Goal: Transaction & Acquisition: Purchase product/service

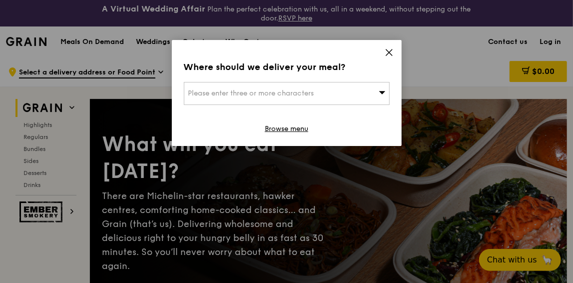
click at [262, 95] on span "Please enter three or more characters" at bounding box center [251, 93] width 126 height 8
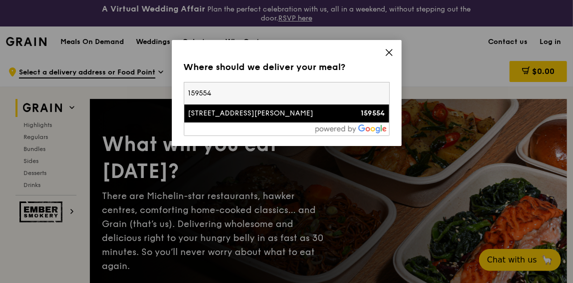
type input "159554"
drag, startPoint x: 242, startPoint y: 124, endPoint x: 243, endPoint y: 117, distance: 7.2
click at [243, 122] on div at bounding box center [286, 128] width 205 height 13
click at [243, 115] on div "[STREET_ADDRESS][PERSON_NAME]" at bounding box center [262, 113] width 148 height 10
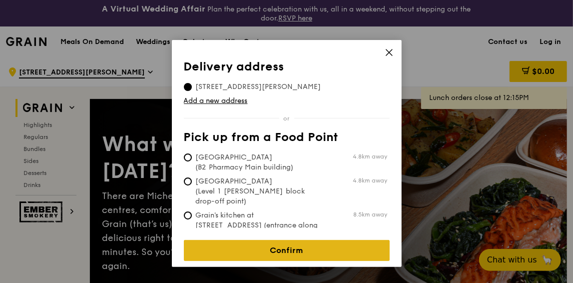
click at [278, 248] on link "Confirm" at bounding box center [287, 250] width 206 height 21
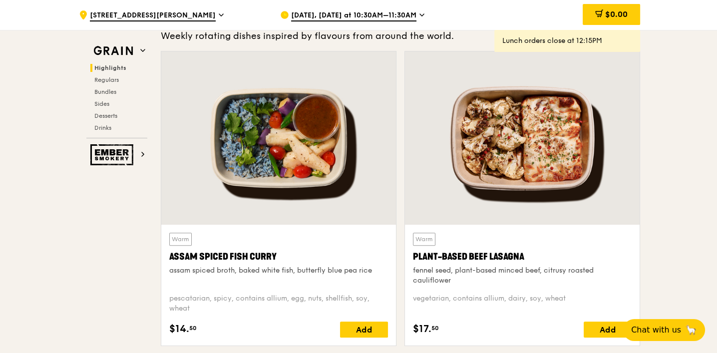
scroll to position [350, 0]
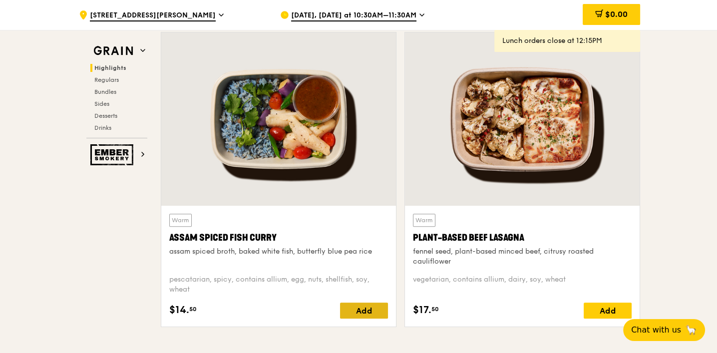
click at [365, 282] on div "Add" at bounding box center [364, 311] width 48 height 16
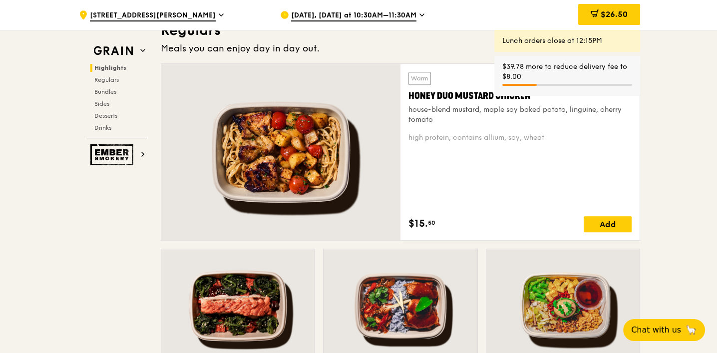
scroll to position [724, 0]
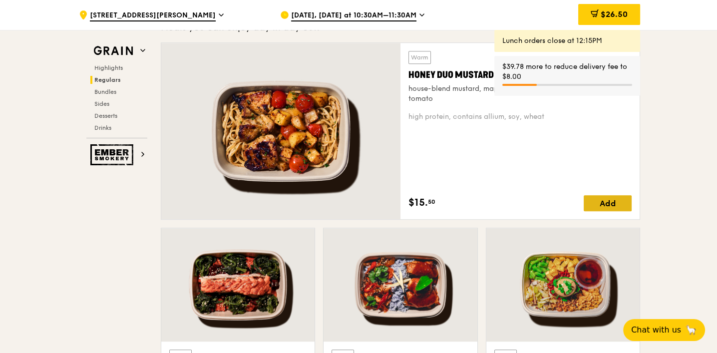
click at [573, 205] on div "Add" at bounding box center [608, 203] width 48 height 16
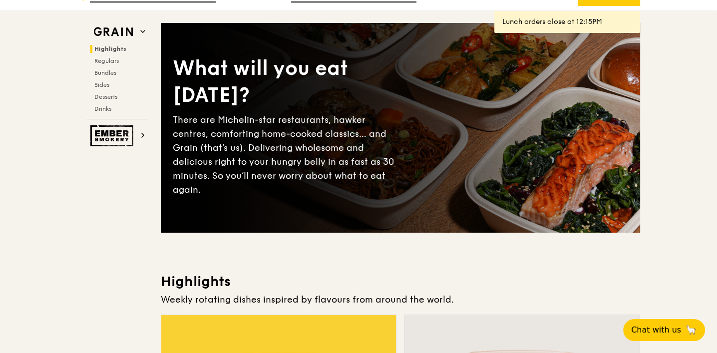
scroll to position [0, 0]
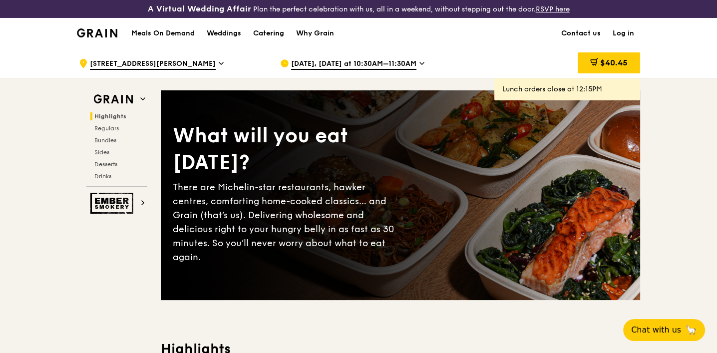
click at [390, 63] on span "[DATE], [DATE] at 10:30AM–11:30AM" at bounding box center [353, 64] width 125 height 11
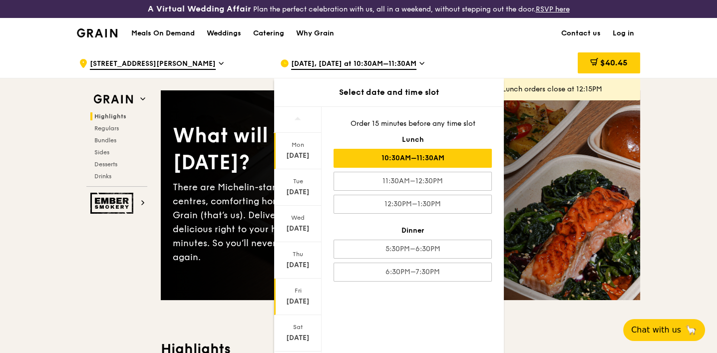
click at [305, 282] on div "[DATE]" at bounding box center [298, 302] width 44 height 10
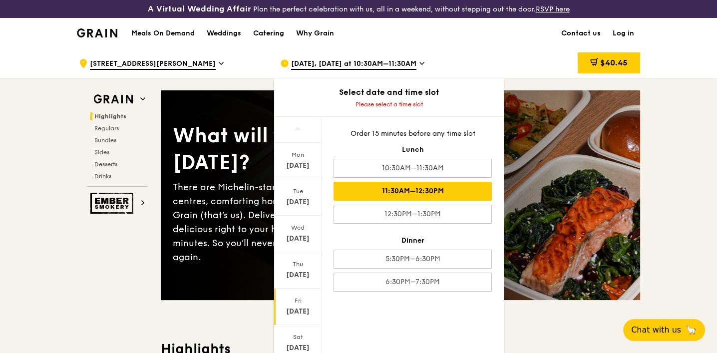
click at [432, 192] on div "11:30AM–12:30PM" at bounding box center [413, 191] width 158 height 19
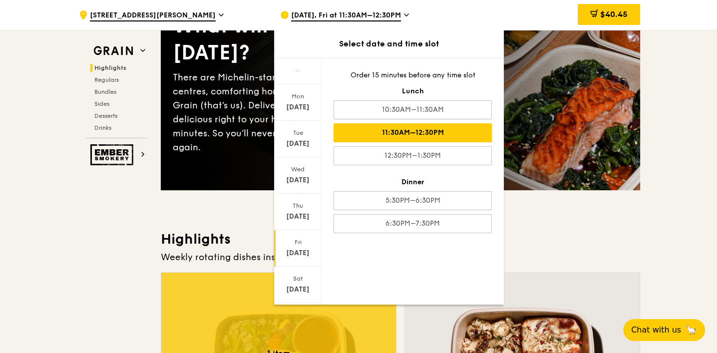
scroll to position [124, 0]
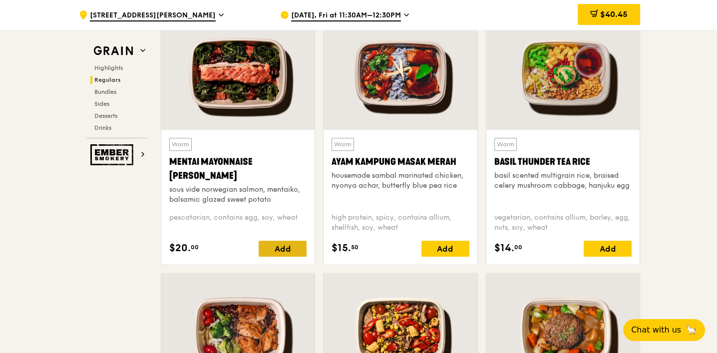
click at [289, 246] on div "Add" at bounding box center [283, 249] width 48 height 16
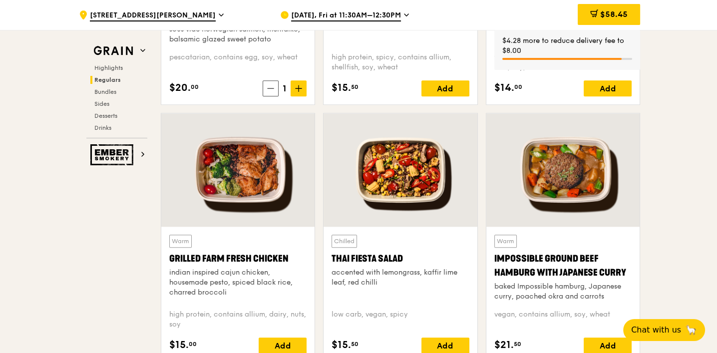
scroll to position [1124, 0]
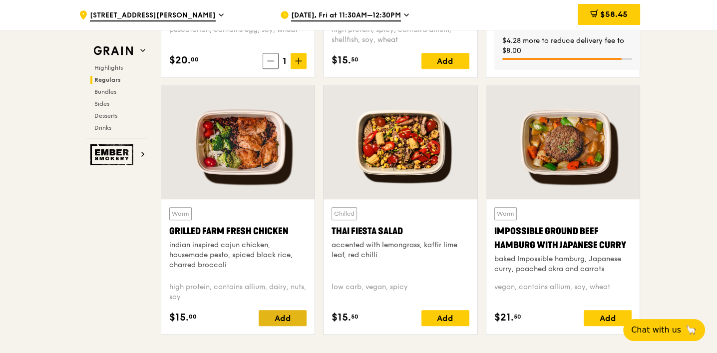
click at [275, 282] on div "Add" at bounding box center [283, 318] width 48 height 16
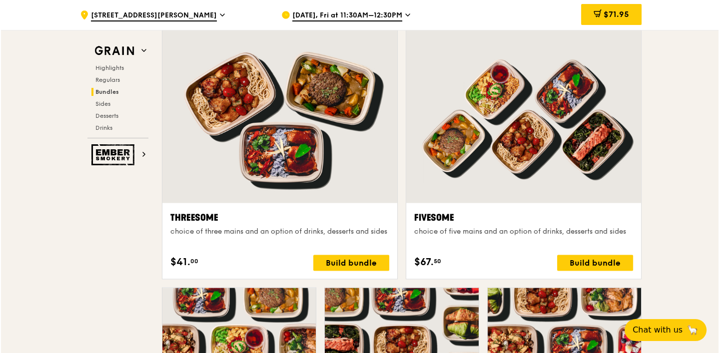
scroll to position [1748, 0]
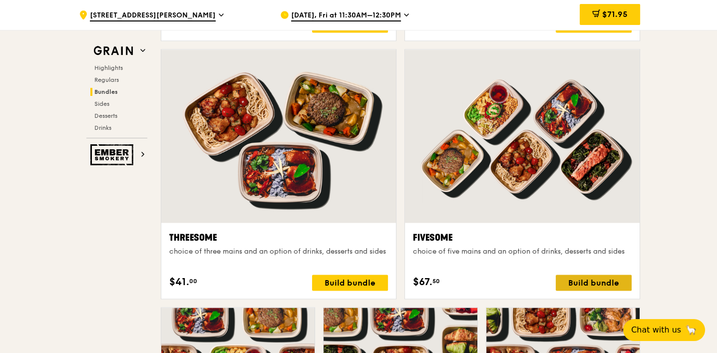
click at [573, 282] on div "Build bundle" at bounding box center [594, 283] width 76 height 16
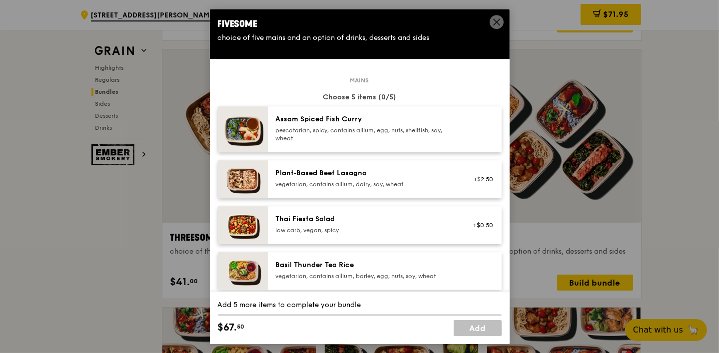
click at [369, 142] on div "Assam Spiced Fish [PERSON_NAME] pescatarian, spicy, contains allium, egg, nuts,…" at bounding box center [365, 129] width 191 height 30
click at [376, 178] on div "Plant‑Based Beef Lasagna vegetarian, contains allium, dairy, soy, wheat" at bounding box center [365, 178] width 179 height 20
click at [361, 213] on div "Thai Fiesta Salad low carb, vegan, spicy +$0.50" at bounding box center [385, 225] width 234 height 38
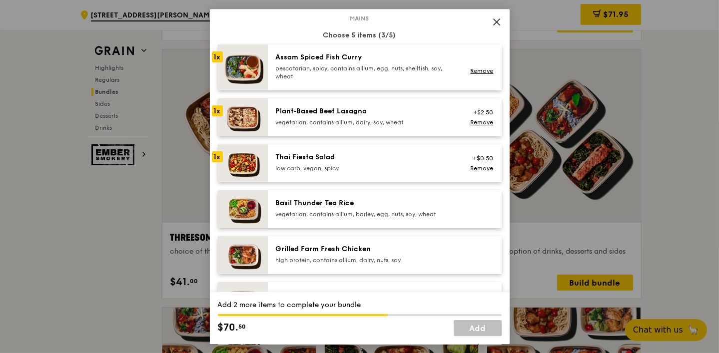
click at [346, 204] on div "Basil Thunder Tea Rice" at bounding box center [365, 203] width 179 height 10
click at [345, 248] on div "Grilled Farm Fresh Chicken" at bounding box center [365, 249] width 179 height 10
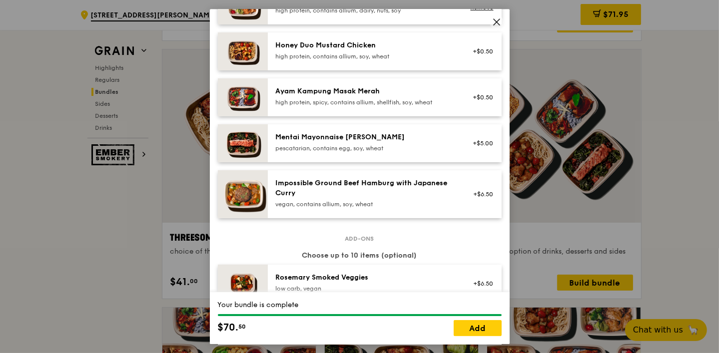
scroll to position [312, 0]
click at [360, 147] on div "pescatarian, contains egg, soy, wheat" at bounding box center [365, 148] width 179 height 8
click at [359, 185] on div "Impossible Ground Beef Hamburg with Japanese Curry" at bounding box center [365, 188] width 179 height 20
click at [357, 124] on div "Mentai Mayonnaise [PERSON_NAME] pescatarian, contains egg, soy, wheat +$5.00" at bounding box center [385, 143] width 234 height 38
drag, startPoint x: 349, startPoint y: 82, endPoint x: 349, endPoint y: 73, distance: 9.0
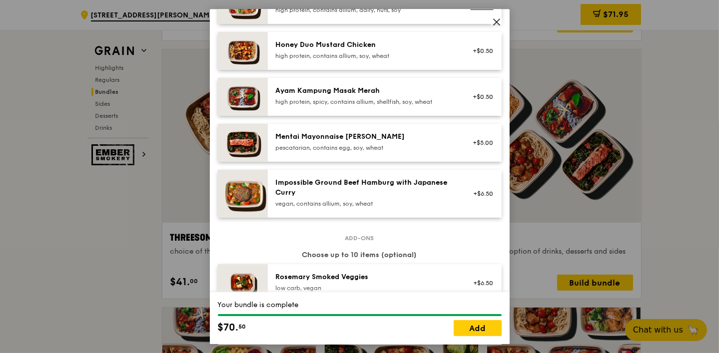
click at [349, 80] on div "Ayam Kampung Masak Merah high protein, spicy, contains allium, shellfish, soy, …" at bounding box center [385, 97] width 234 height 38
click at [353, 57] on div "high protein, contains allium, soy, wheat" at bounding box center [365, 56] width 179 height 8
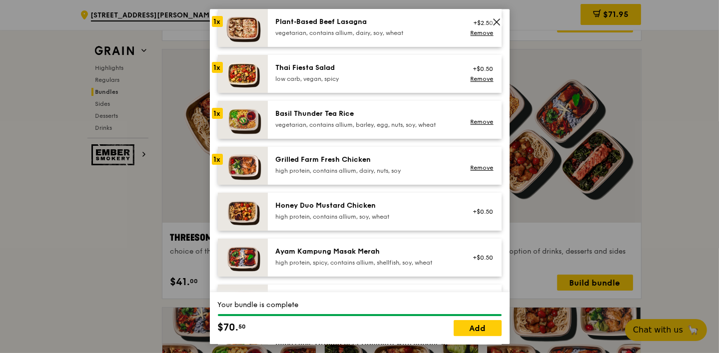
scroll to position [124, 0]
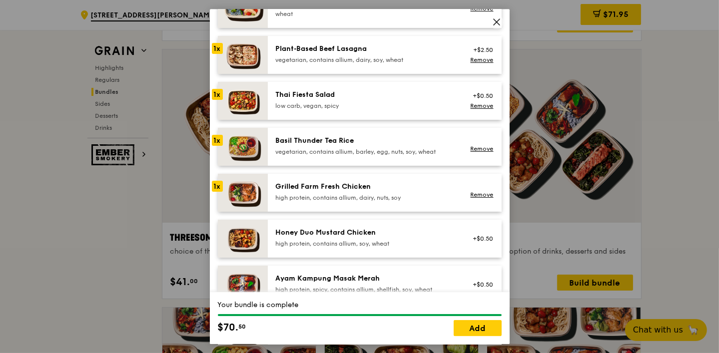
click at [315, 236] on div "Honey Duo Mustard Chicken" at bounding box center [365, 233] width 179 height 10
click at [322, 225] on div "Honey Duo Mustard Chicken high protein, contains allium, soy, wheat +$0.50" at bounding box center [385, 239] width 234 height 38
click at [250, 236] on img at bounding box center [243, 239] width 50 height 38
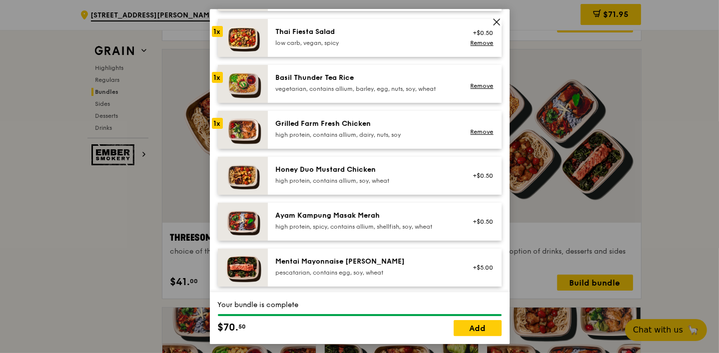
click at [390, 169] on div "Honey Duo Mustard Chicken" at bounding box center [365, 170] width 179 height 10
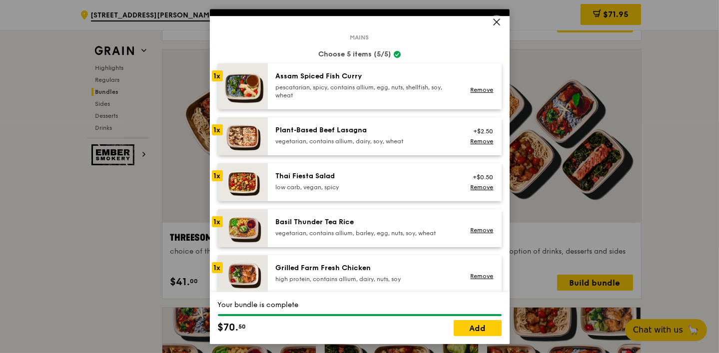
scroll to position [62, 0]
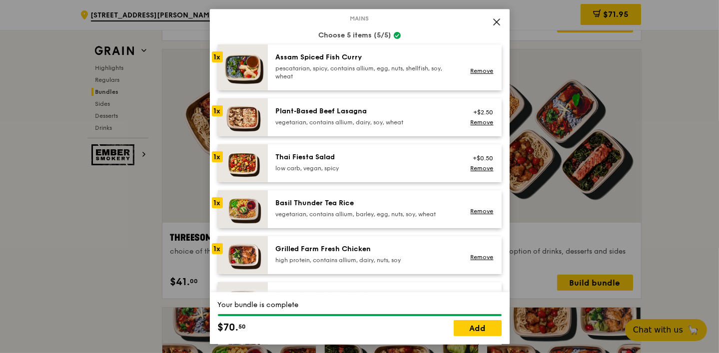
click at [356, 122] on div "vegetarian, contains allium, dairy, soy, wheat" at bounding box center [365, 122] width 179 height 8
click at [352, 116] on div "Plant‑Based Beef Lasagna vegetarian, contains allium, dairy, soy, wheat" at bounding box center [365, 116] width 179 height 20
click at [470, 119] on link "Remove" at bounding box center [481, 122] width 23 height 7
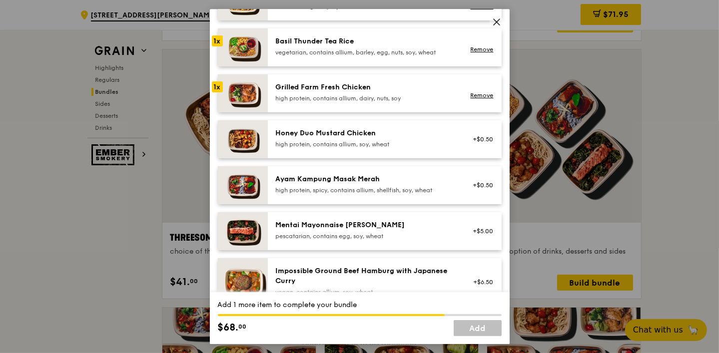
scroll to position [249, 0]
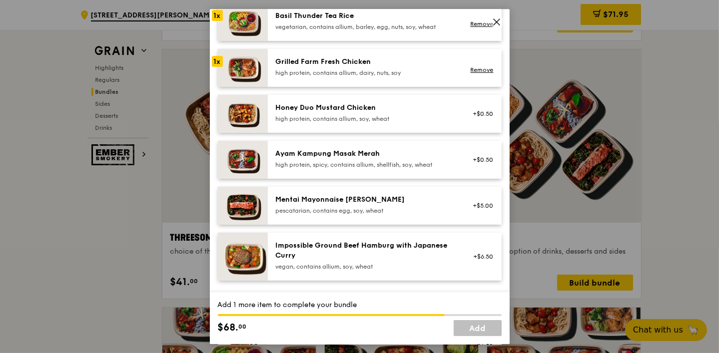
click at [425, 208] on div "pescatarian, contains egg, soy, wheat" at bounding box center [365, 211] width 179 height 8
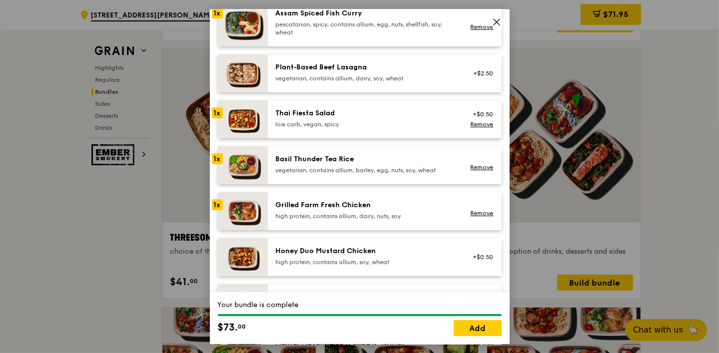
scroll to position [62, 0]
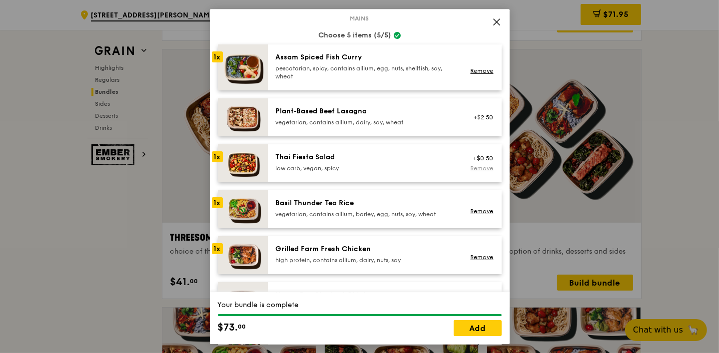
click at [474, 167] on link "Remove" at bounding box center [481, 168] width 23 height 7
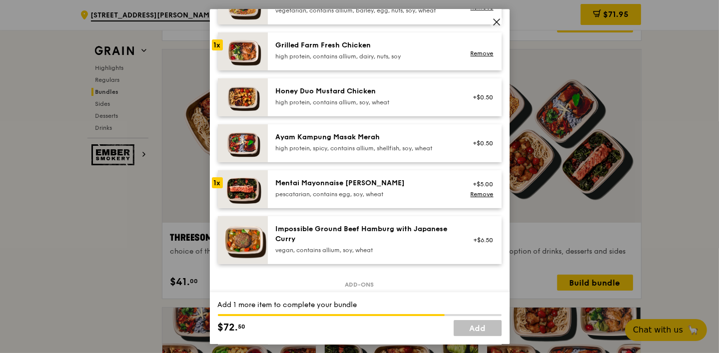
scroll to position [249, 0]
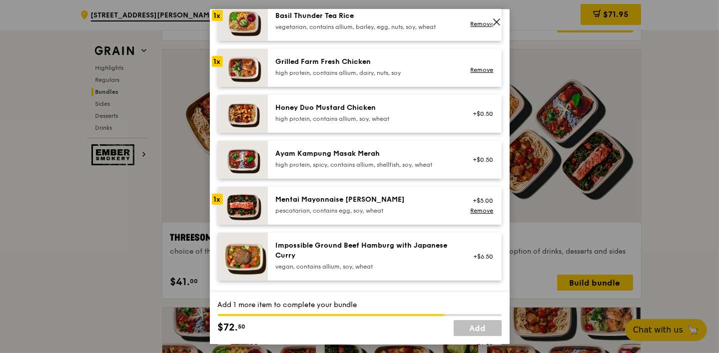
click at [341, 124] on div "Honey Duo Mustard Chicken high protein, contains allium, soy, wheat +$0.50" at bounding box center [385, 114] width 234 height 38
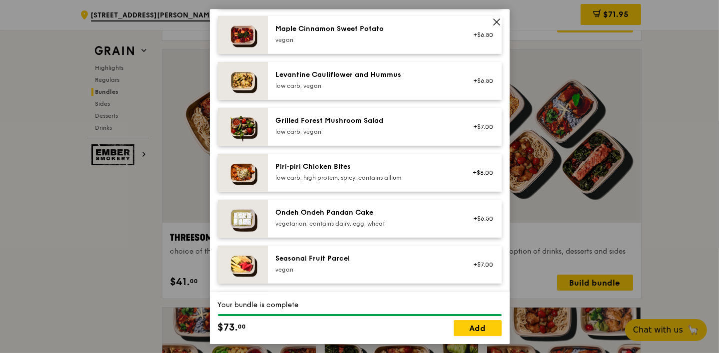
scroll to position [625, 0]
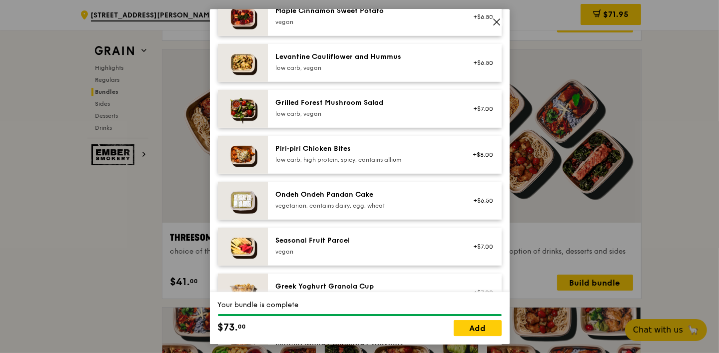
click at [375, 110] on div "low carb, vegan" at bounding box center [365, 114] width 179 height 8
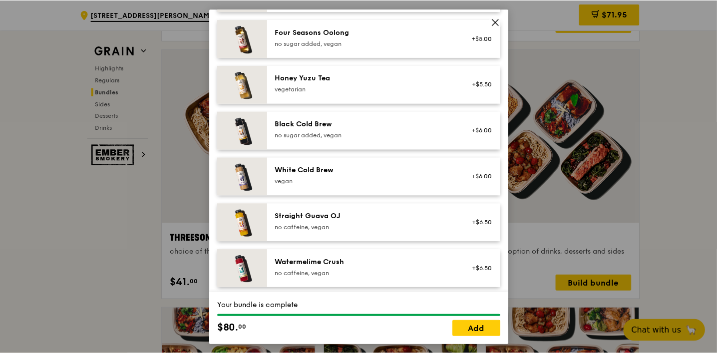
scroll to position [1207, 0]
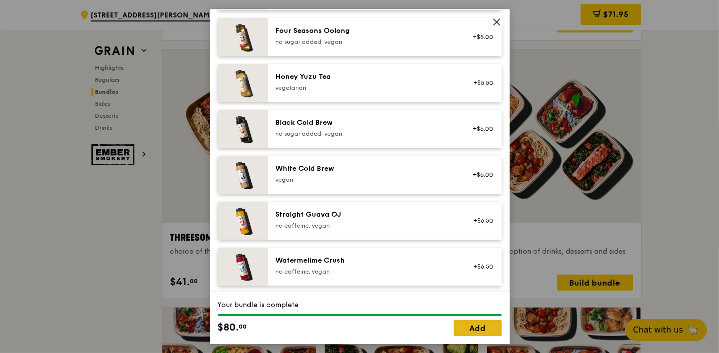
click at [463, 282] on link "Add" at bounding box center [478, 328] width 48 height 16
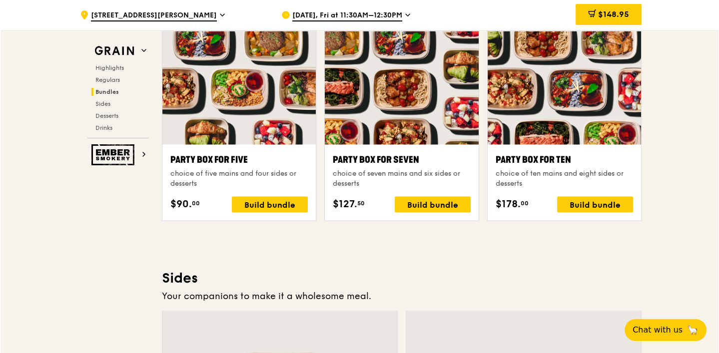
scroll to position [1998, 0]
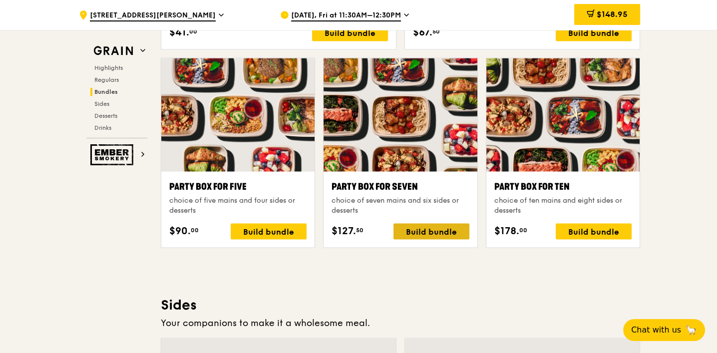
click at [428, 224] on div "Build bundle" at bounding box center [432, 231] width 76 height 16
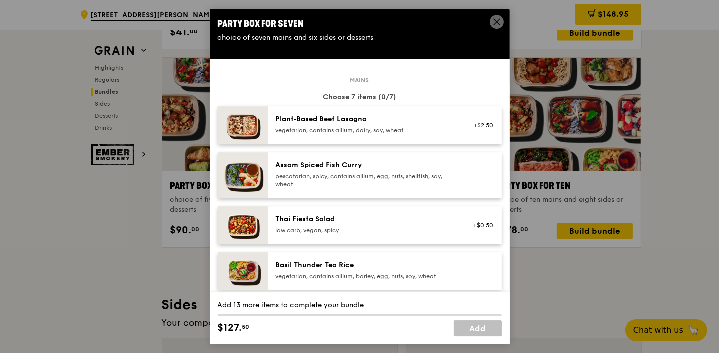
click at [321, 169] on div "Assam Spiced Fish Curry" at bounding box center [365, 165] width 179 height 10
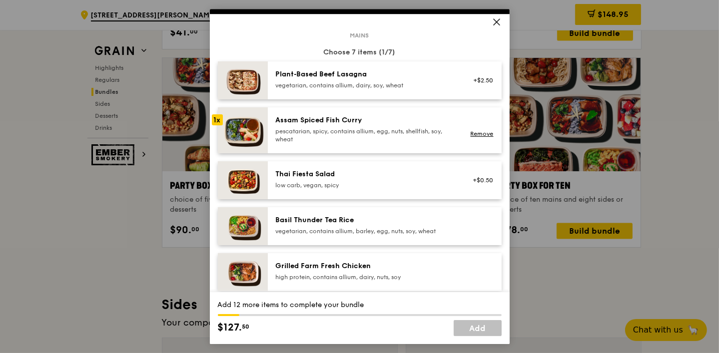
scroll to position [62, 0]
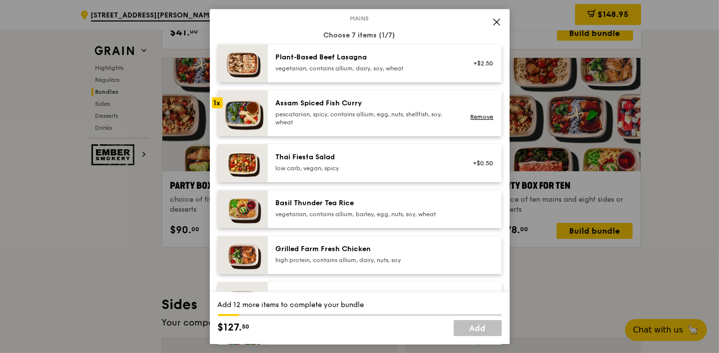
click at [337, 152] on div "Thai Fiesta Salad" at bounding box center [365, 157] width 179 height 10
click at [330, 249] on div "Grilled Farm Fresh Chicken" at bounding box center [365, 249] width 179 height 10
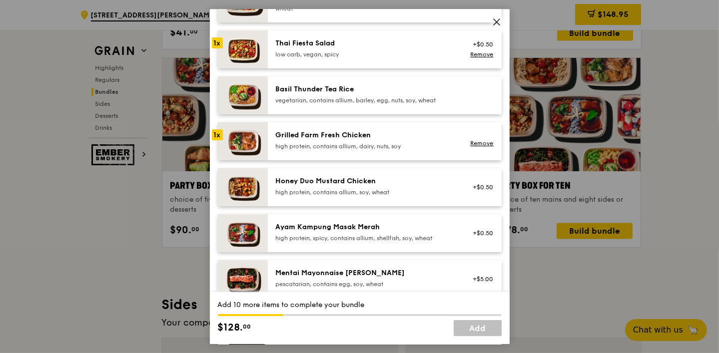
scroll to position [187, 0]
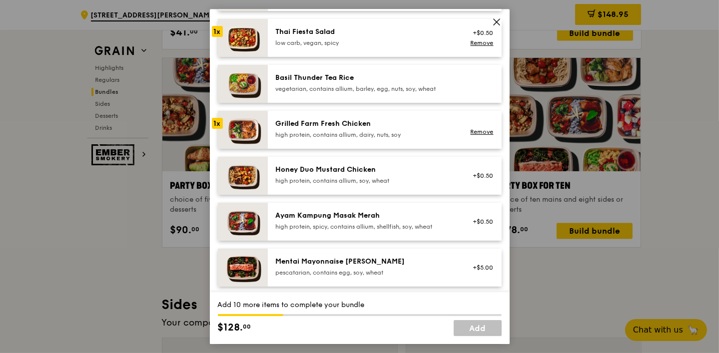
click at [323, 175] on div "Honey Duo Mustard Chicken high protein, contains allium, soy, wheat" at bounding box center [365, 175] width 179 height 20
click at [329, 131] on div "high protein, contains allium, dairy, nuts, soy" at bounding box center [365, 135] width 179 height 8
click at [322, 230] on div "Ayam Kampung Masak Merah high protein, spicy, contains allium, shellfish, soy, …" at bounding box center [365, 222] width 191 height 22
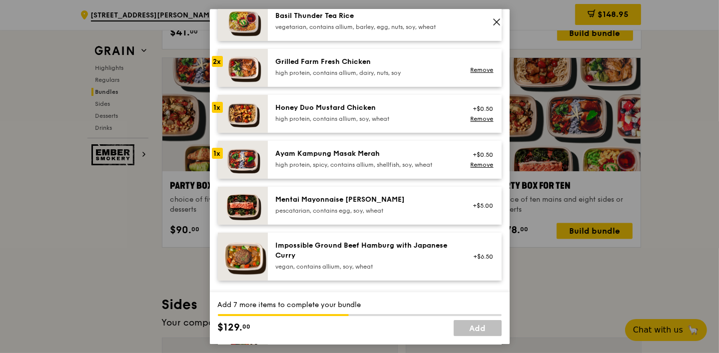
click at [329, 207] on div "pescatarian, contains egg, soy, wheat" at bounding box center [365, 211] width 179 height 8
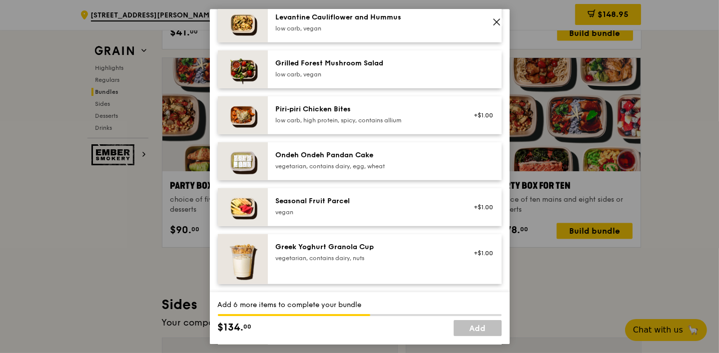
scroll to position [645, 0]
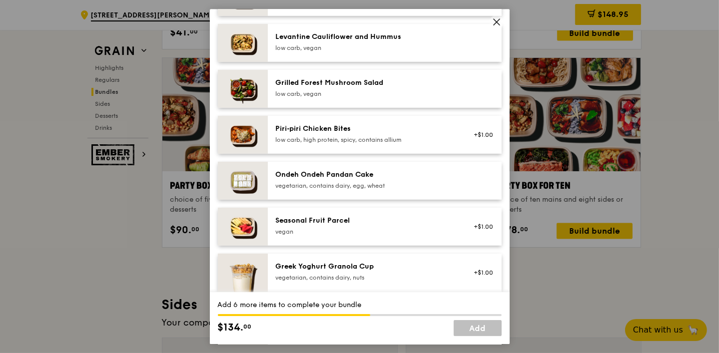
click at [387, 134] on div "Piri‑piri Chicken Bites low carb, high protein, spicy, contains allium" at bounding box center [365, 134] width 179 height 20
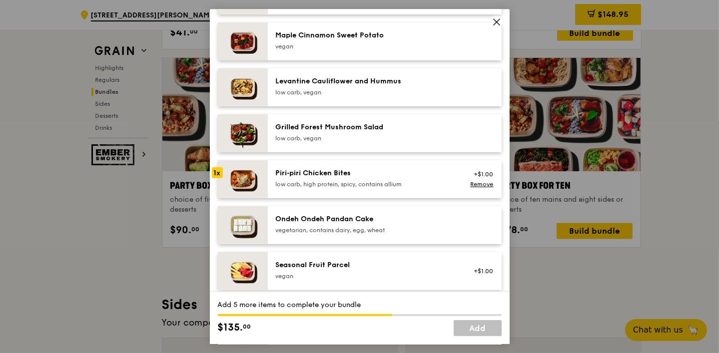
scroll to position [582, 0]
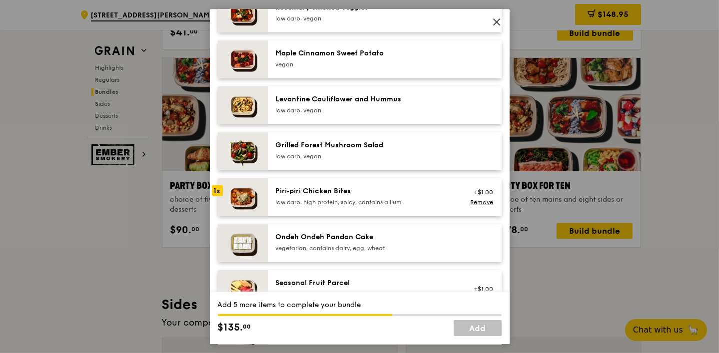
click at [368, 178] on div "Piri‑piri Chicken Bites low carb, high protein, spicy, contains allium +$1.00 R…" at bounding box center [385, 197] width 234 height 38
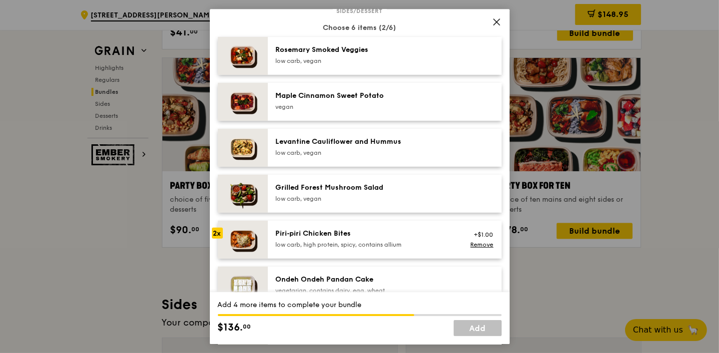
scroll to position [520, 0]
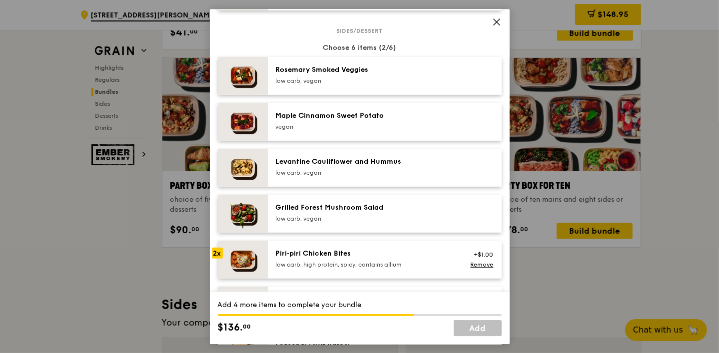
click at [398, 170] on div "low carb, vegan" at bounding box center [365, 173] width 179 height 8
click at [380, 220] on div "low carb, vegan" at bounding box center [365, 219] width 179 height 8
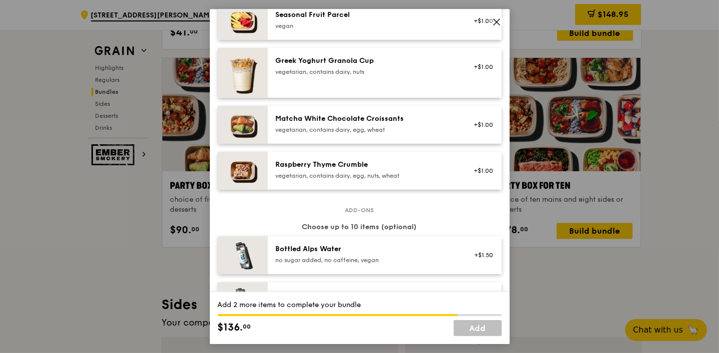
scroll to position [832, 0]
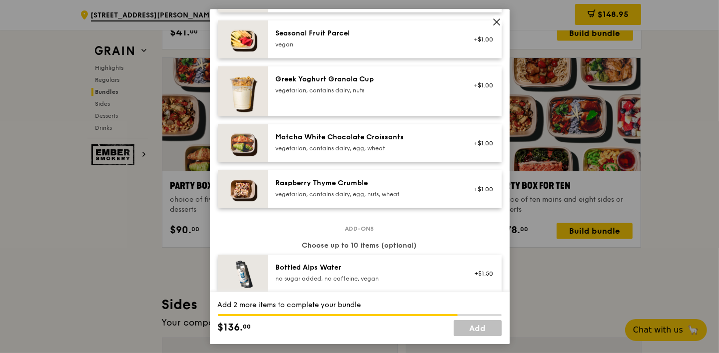
click at [378, 190] on div "vegetarian, contains dairy, egg, nuts, wheat" at bounding box center [365, 194] width 179 height 8
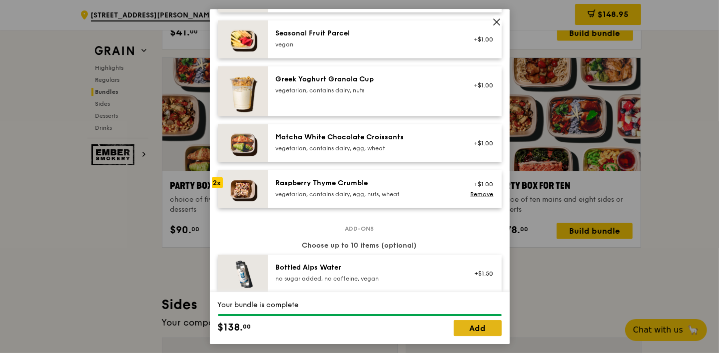
click at [482, 282] on link "Add" at bounding box center [478, 328] width 48 height 16
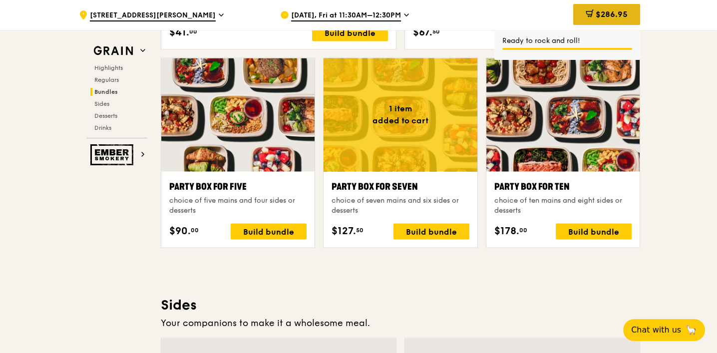
click at [573, 14] on span "$286.95" at bounding box center [612, 13] width 32 height 9
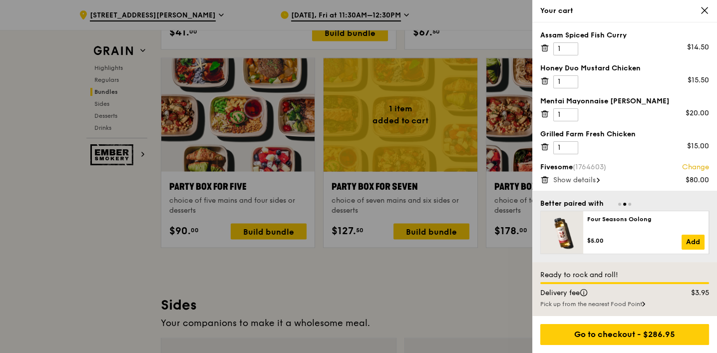
click at [573, 180] on span "Show details" at bounding box center [575, 180] width 42 height 8
click at [546, 148] on icon at bounding box center [545, 146] width 9 height 9
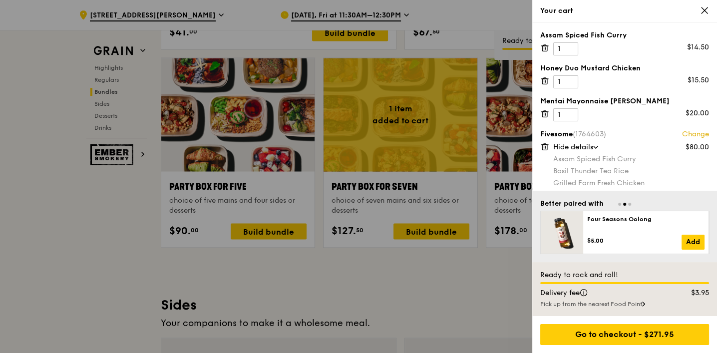
click at [544, 111] on icon at bounding box center [545, 111] width 2 height 1
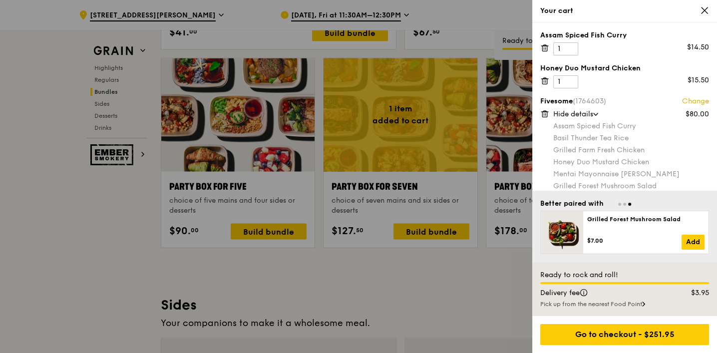
click at [544, 80] on icon at bounding box center [544, 81] width 0 height 2
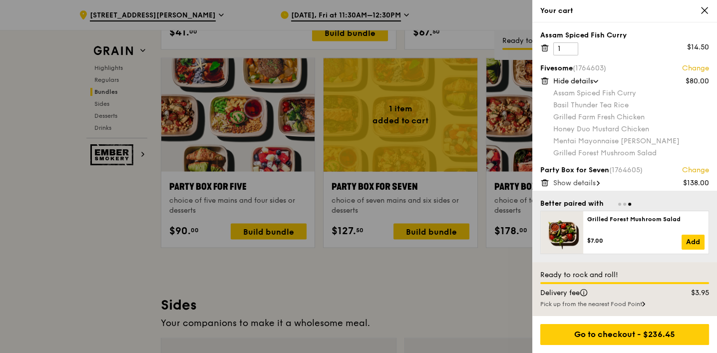
click at [548, 46] on icon at bounding box center [545, 47] width 9 height 9
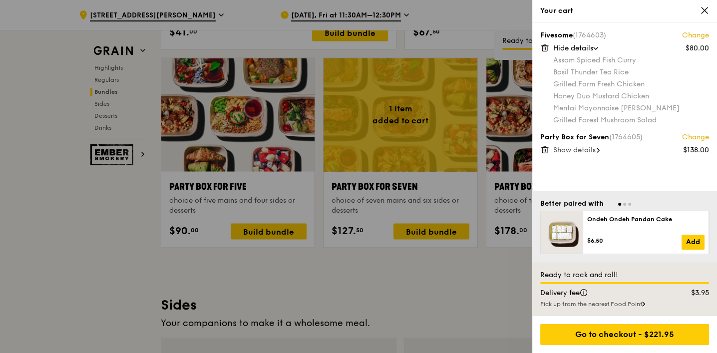
click at [546, 46] on icon at bounding box center [545, 47] width 9 height 9
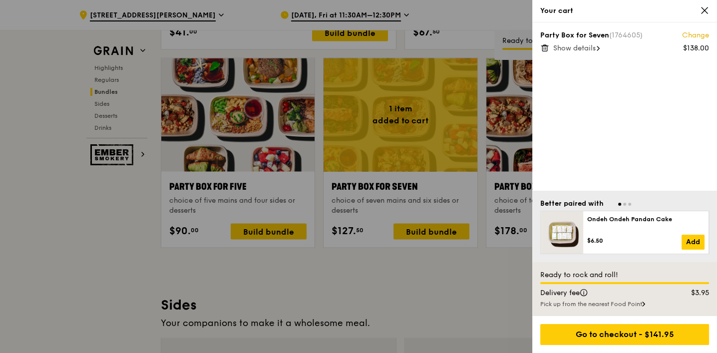
click at [573, 42] on div "Party Box for Seven (1764605) Change $138.00 Show details" at bounding box center [625, 41] width 169 height 22
click at [573, 50] on span "Show details" at bounding box center [575, 48] width 42 height 8
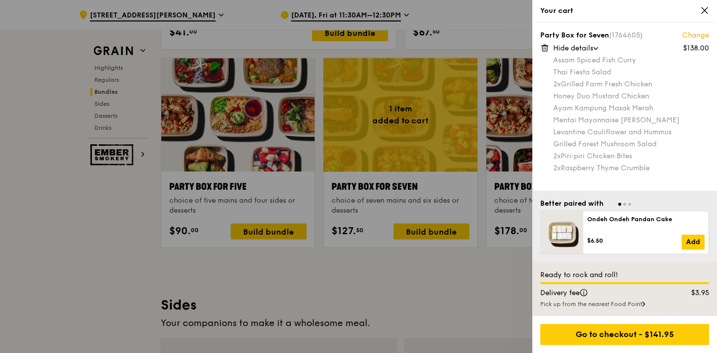
click at [573, 39] on link "Change" at bounding box center [695, 35] width 27 height 10
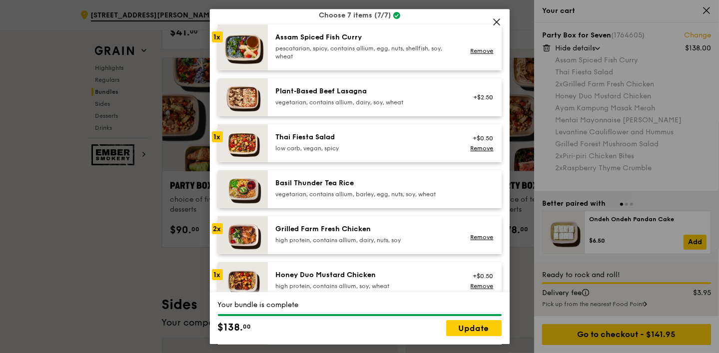
scroll to position [62, 0]
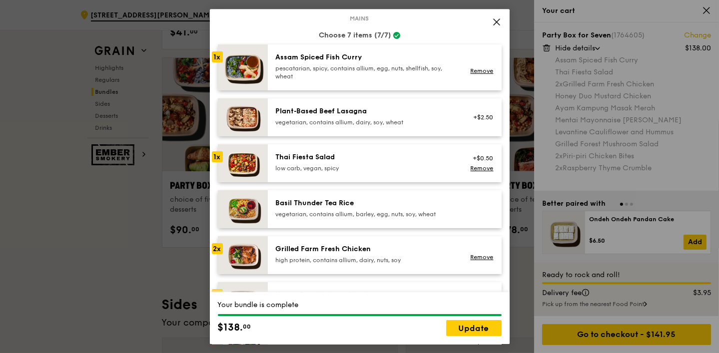
click at [218, 152] on div "1x" at bounding box center [217, 156] width 11 height 11
click at [470, 167] on link "Remove" at bounding box center [481, 168] width 23 height 7
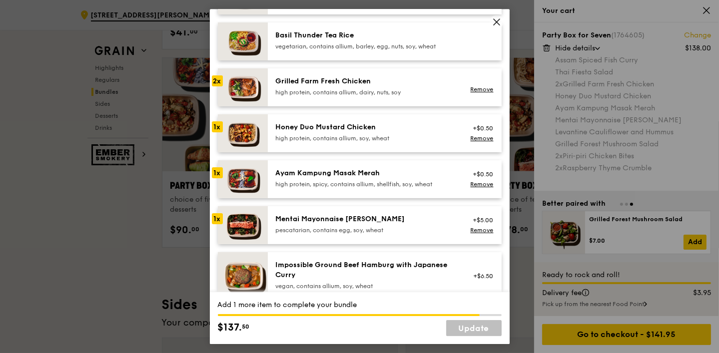
scroll to position [249, 0]
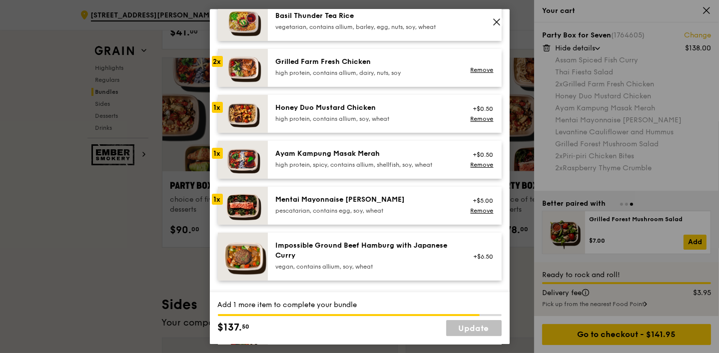
click at [381, 208] on div "pescatarian, contains egg, soy, wheat" at bounding box center [365, 211] width 179 height 8
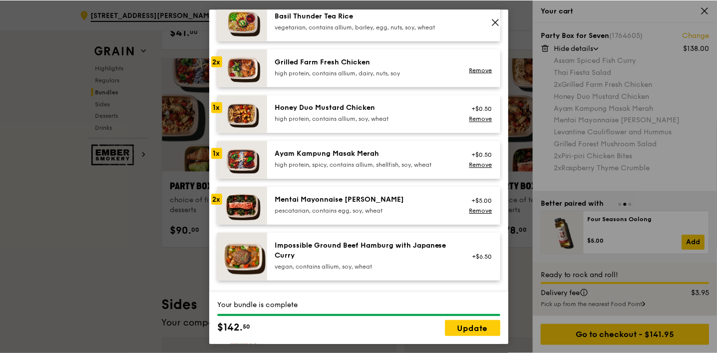
scroll to position [187, 0]
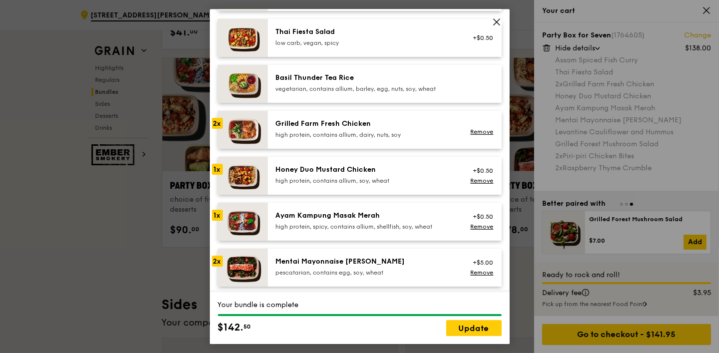
click at [253, 177] on img at bounding box center [243, 176] width 50 height 38
click at [302, 169] on div "Honey Duo Mustard Chicken" at bounding box center [365, 170] width 179 height 10
click at [457, 282] on link "Update" at bounding box center [473, 328] width 55 height 16
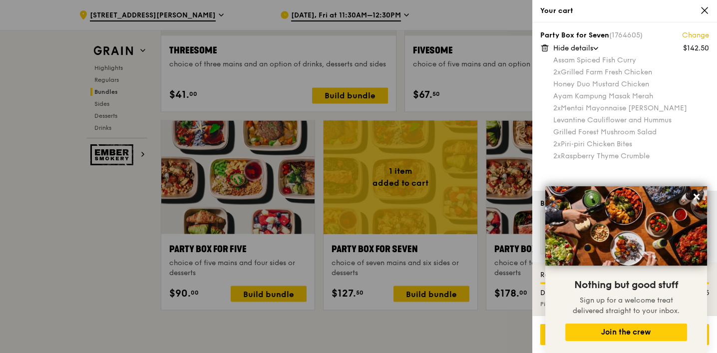
scroll to position [1748, 0]
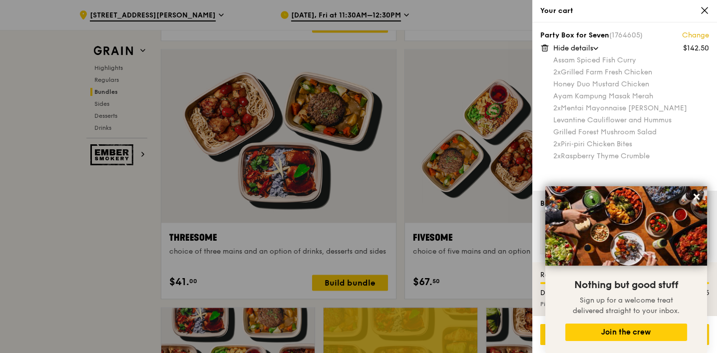
click at [573, 15] on div "Your cart" at bounding box center [625, 11] width 169 height 10
click at [573, 10] on icon at bounding box center [704, 10] width 9 height 9
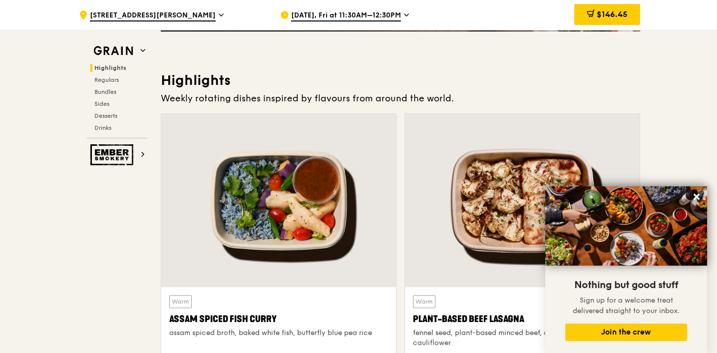
scroll to position [312, 0]
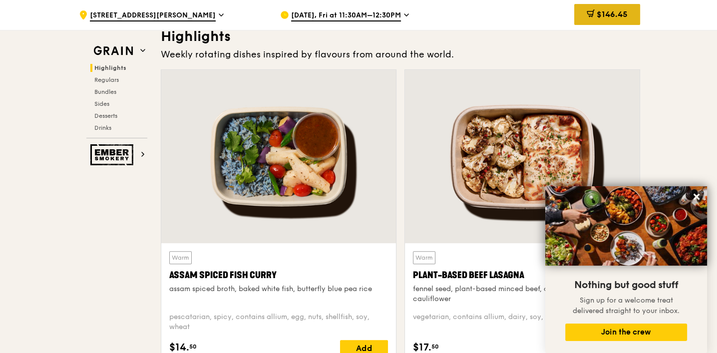
click at [573, 16] on span "$146.45" at bounding box center [612, 13] width 31 height 9
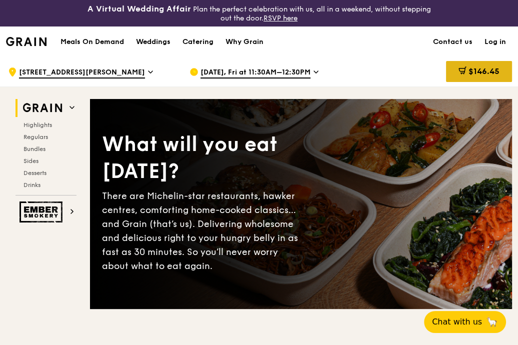
click at [481, 75] on span "$146.45" at bounding box center [483, 70] width 31 height 9
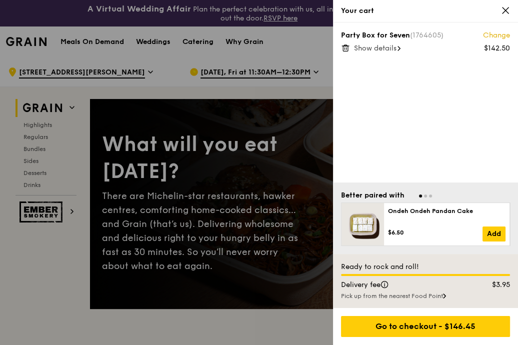
click at [395, 50] on span "Show details" at bounding box center [375, 48] width 42 height 8
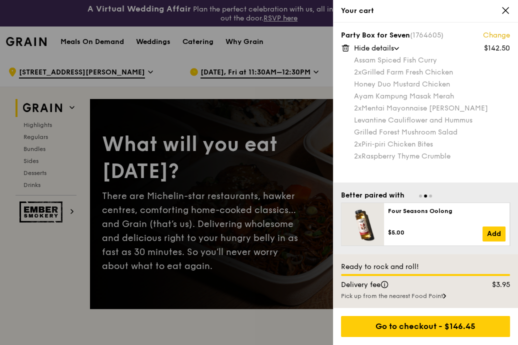
click at [492, 36] on link "Change" at bounding box center [496, 35] width 27 height 10
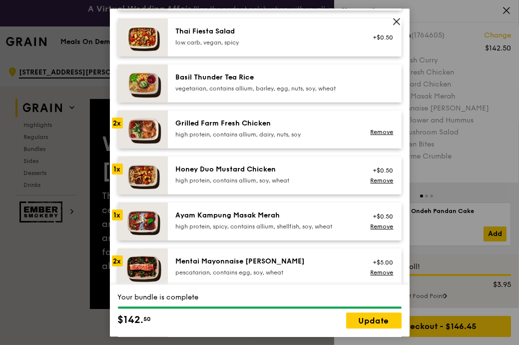
scroll to position [249, 0]
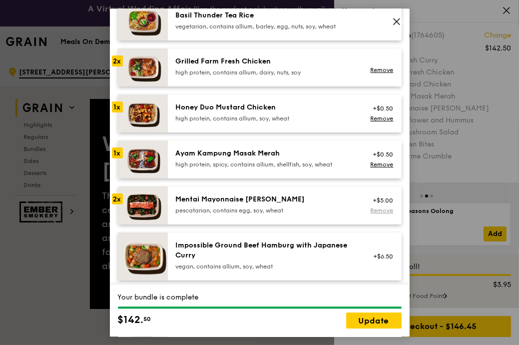
click at [380, 209] on link "Remove" at bounding box center [381, 210] width 23 height 7
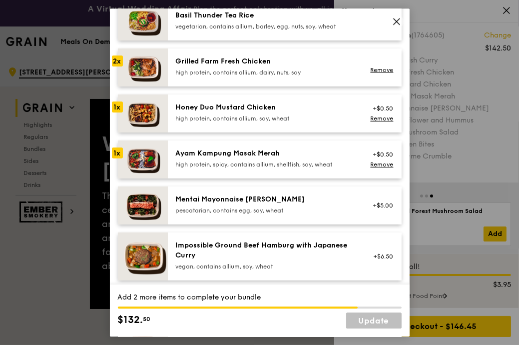
click at [312, 206] on div "pescatarian, contains egg, soy, wheat" at bounding box center [265, 210] width 179 height 8
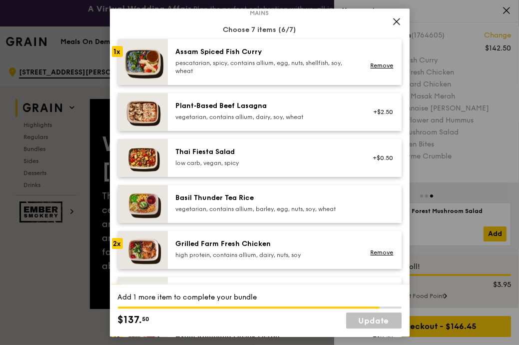
scroll to position [62, 0]
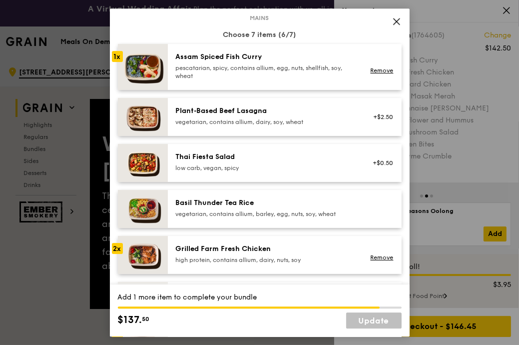
click at [300, 70] on div "pescatarian, spicy, contains allium, egg, nuts, shellfish, soy, wheat" at bounding box center [265, 72] width 179 height 16
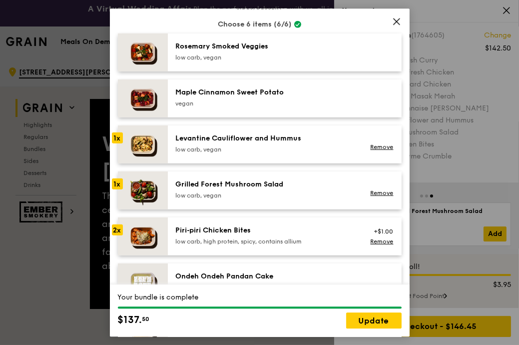
scroll to position [562, 0]
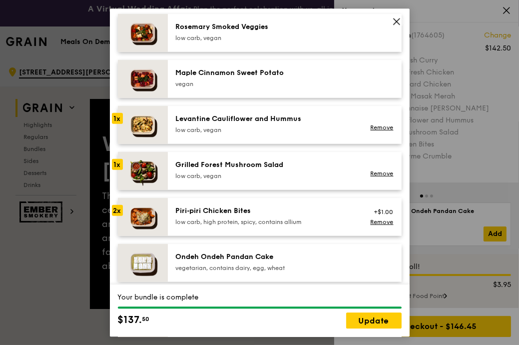
click at [373, 216] on div "+$1.00 Remove" at bounding box center [380, 217] width 38 height 22
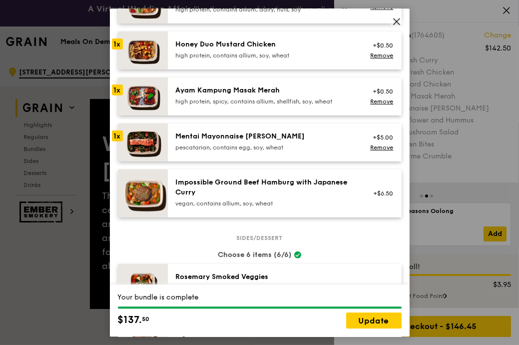
scroll to position [499, 0]
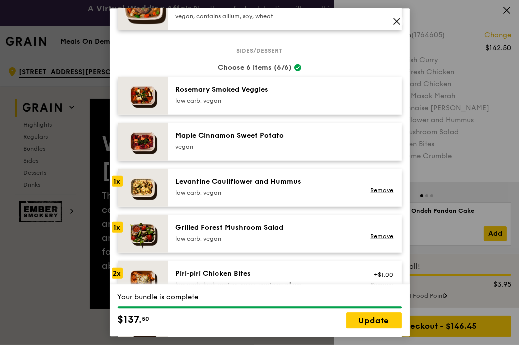
click at [294, 154] on div "Maple Cinnamon Sweet Potato vegan" at bounding box center [285, 142] width 234 height 38
click at [226, 107] on div "Rosemary Smoked Veggies low carb, vegan" at bounding box center [285, 96] width 234 height 38
click at [253, 99] on div "low carb, vegan" at bounding box center [265, 101] width 179 height 8
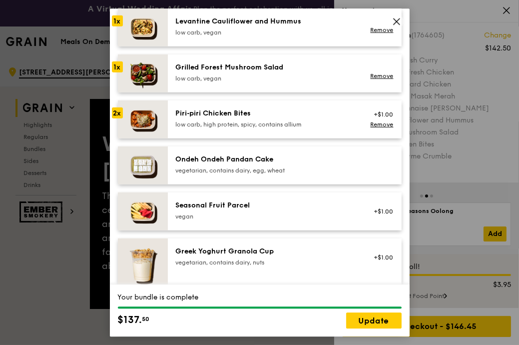
scroll to position [625, 0]
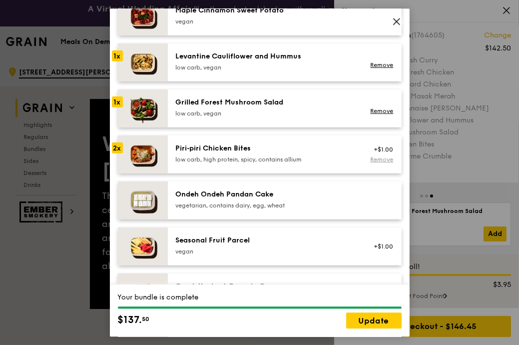
click at [370, 161] on link "Remove" at bounding box center [381, 159] width 23 height 7
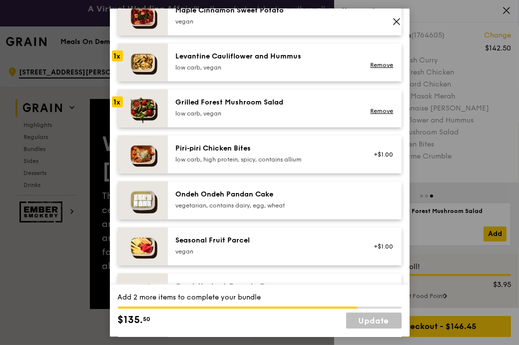
click at [223, 158] on div "low carb, high protein, spicy, contains allium" at bounding box center [265, 159] width 179 height 8
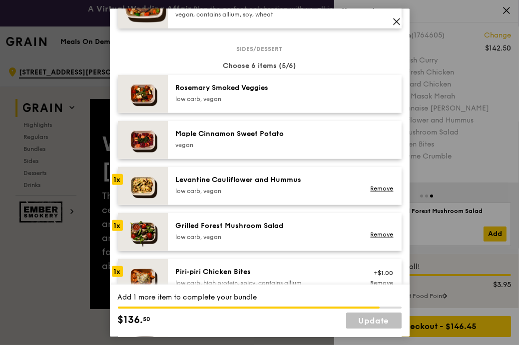
scroll to position [499, 0]
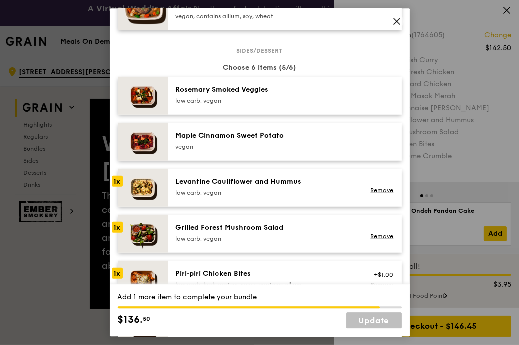
click at [217, 101] on div "low carb, vegan" at bounding box center [265, 101] width 179 height 8
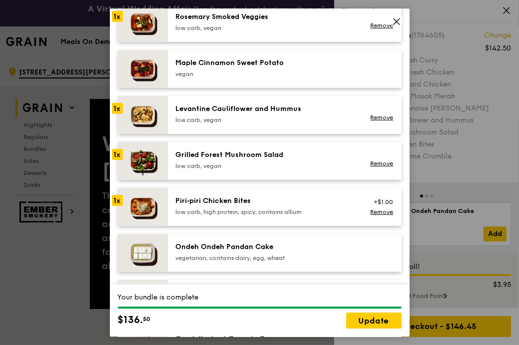
scroll to position [625, 0]
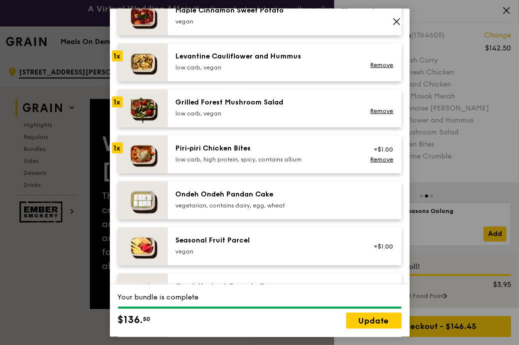
click at [243, 156] on div "low carb, high protein, spicy, contains allium" at bounding box center [265, 159] width 179 height 8
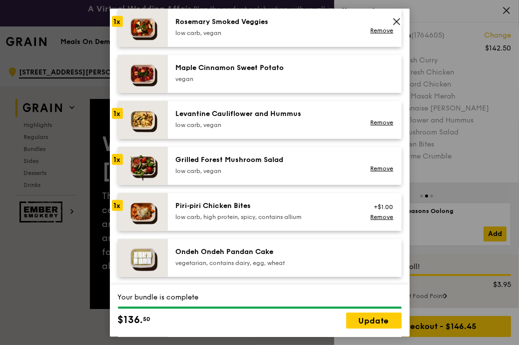
scroll to position [499, 0]
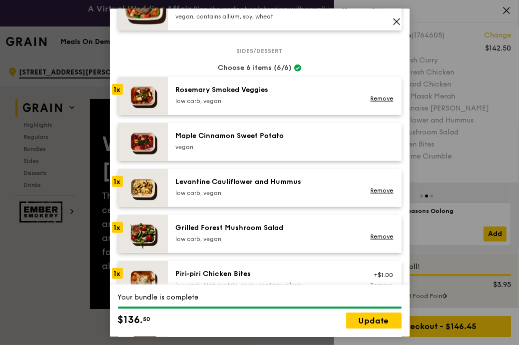
click at [243, 92] on div "Rosemary Smoked Veggies" at bounding box center [265, 90] width 179 height 10
click at [367, 96] on div "Remove" at bounding box center [380, 98] width 26 height 8
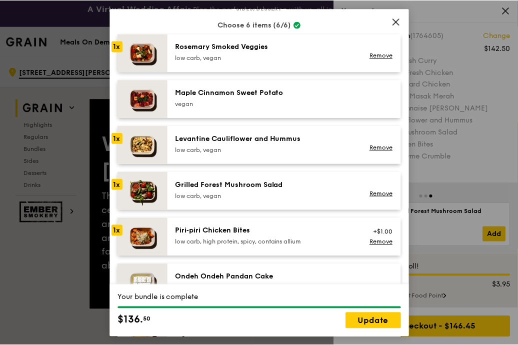
scroll to position [562, 0]
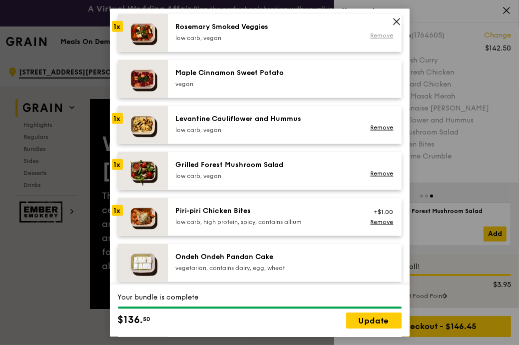
click at [377, 34] on link "Remove" at bounding box center [381, 35] width 23 height 7
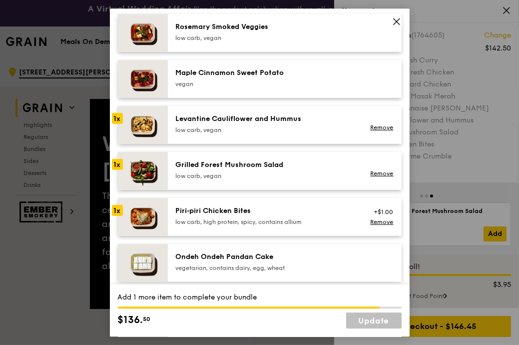
drag, startPoint x: 364, startPoint y: 222, endPoint x: 284, endPoint y: 219, distance: 80.5
click at [286, 221] on div "Piri‑piri Chicken Bites low carb, high protein, spicy, contains allium +$1.00 R…" at bounding box center [285, 217] width 230 height 22
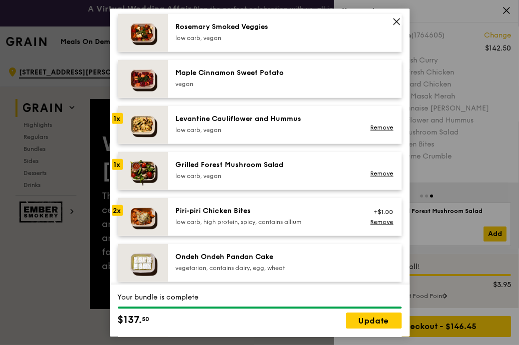
click at [281, 217] on div "Piri‑piri Chicken Bites low carb, high protein, spicy, contains allium" at bounding box center [265, 216] width 179 height 20
click at [357, 320] on link "Update" at bounding box center [373, 320] width 55 height 16
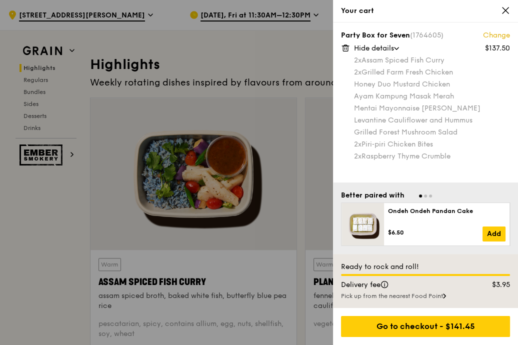
scroll to position [312, 0]
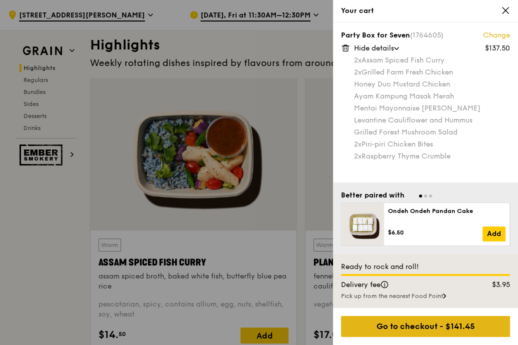
click at [452, 324] on div "Go to checkout - $141.45" at bounding box center [425, 326] width 169 height 21
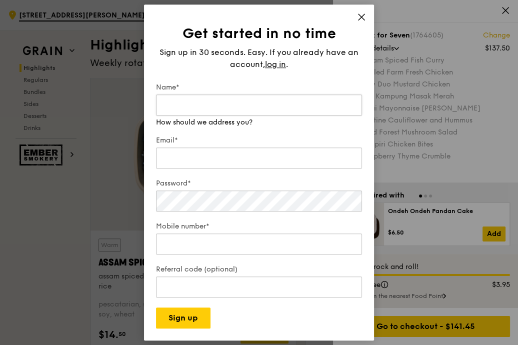
click at [190, 111] on input "Name*" at bounding box center [259, 104] width 206 height 21
type input "Lyn Tang"
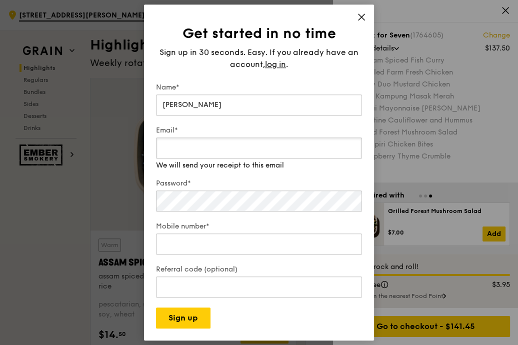
click at [196, 154] on input "Email*" at bounding box center [259, 147] width 206 height 21
type input "Lyn@designcollection.dk"
type input "94780362"
click at [191, 202] on div "Password*" at bounding box center [259, 195] width 206 height 35
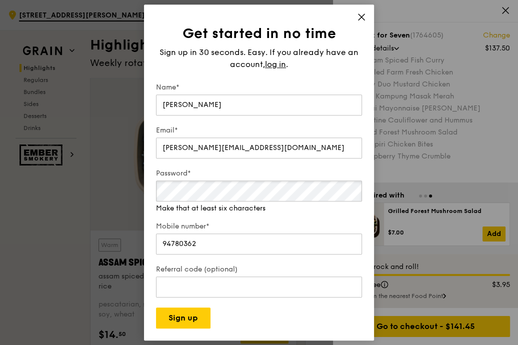
click at [156, 307] on button "Sign up" at bounding box center [183, 317] width 54 height 21
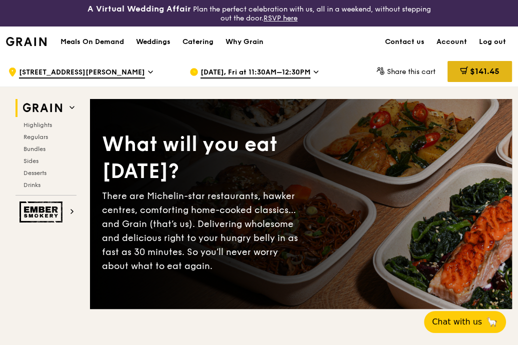
click at [474, 74] on span "$141.45" at bounding box center [484, 70] width 29 height 9
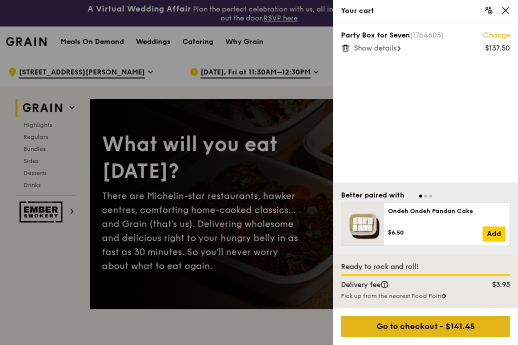
click at [449, 328] on div "Go to checkout - $141.45" at bounding box center [425, 326] width 169 height 21
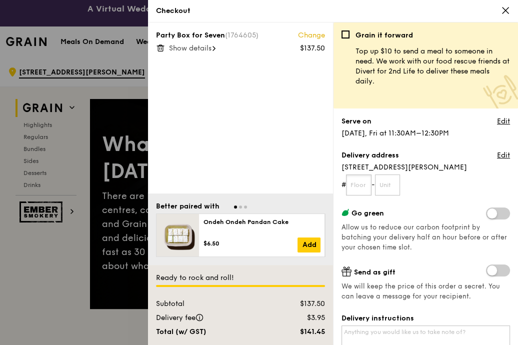
click at [357, 189] on input "text" at bounding box center [358, 184] width 25 height 21
click at [383, 189] on input "text" at bounding box center [387, 184] width 25 height 21
type input "01"
click at [352, 183] on input "text" at bounding box center [358, 184] width 25 height 21
type input "01"
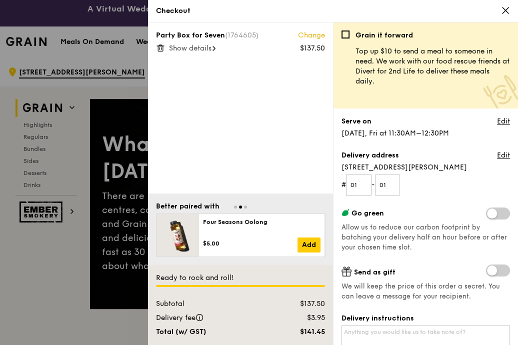
click at [428, 183] on form "# 01 - 01" at bounding box center [425, 184] width 168 height 21
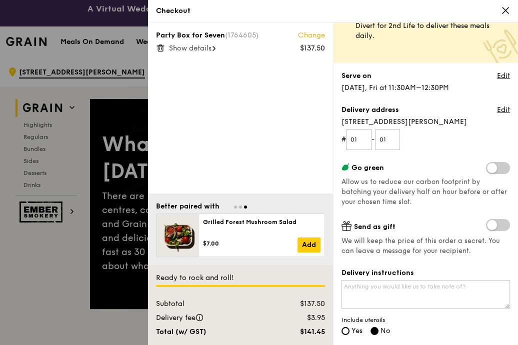
scroll to position [62, 0]
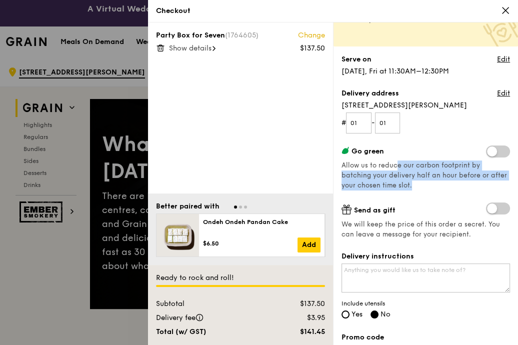
drag, startPoint x: 395, startPoint y: 163, endPoint x: 481, endPoint y: 184, distance: 88.5
click at [481, 184] on div "Go green Allow us to reduce our carbon footprint by batching your delivery half…" at bounding box center [425, 167] width 168 height 45
drag, startPoint x: 481, startPoint y: 184, endPoint x: 442, endPoint y: 183, distance: 38.5
click at [442, 183] on div "Go green Allow us to reduce our carbon footprint by batching your delivery half…" at bounding box center [425, 167] width 168 height 45
click at [433, 183] on div "Go green Allow us to reduce our carbon footprint by batching your delivery half…" at bounding box center [425, 167] width 168 height 45
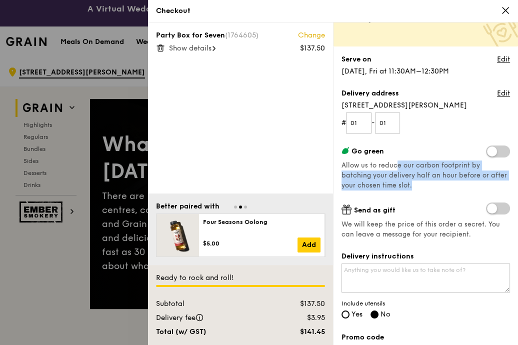
click at [421, 174] on span "Allow us to reduce our carbon footprint by batching your delivery half an hour …" at bounding box center [423, 175] width 165 height 28
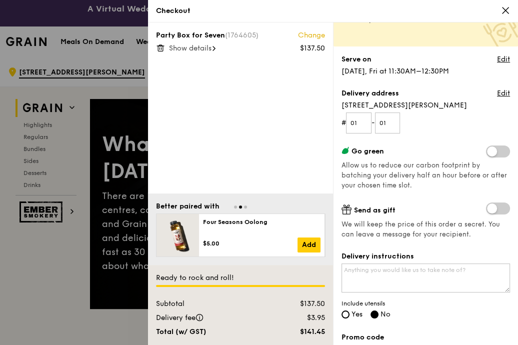
click at [486, 151] on span at bounding box center [498, 151] width 24 height 12
click at [488, 152] on input "checkbox" at bounding box center [488, 152] width 0 height 0
click at [486, 151] on span at bounding box center [498, 151] width 24 height 12
click at [488, 152] on input "checkbox" at bounding box center [488, 152] width 0 height 0
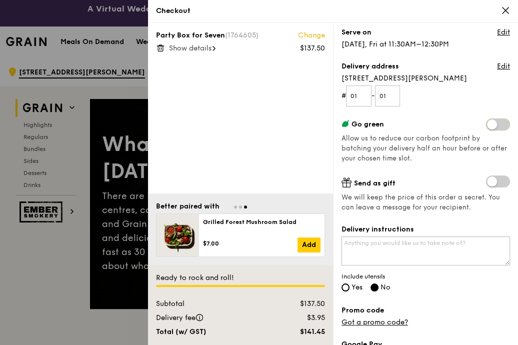
scroll to position [124, 0]
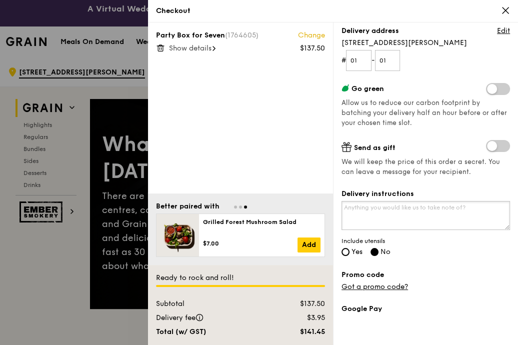
click at [446, 213] on textarea "Delivery instructions" at bounding box center [425, 215] width 168 height 29
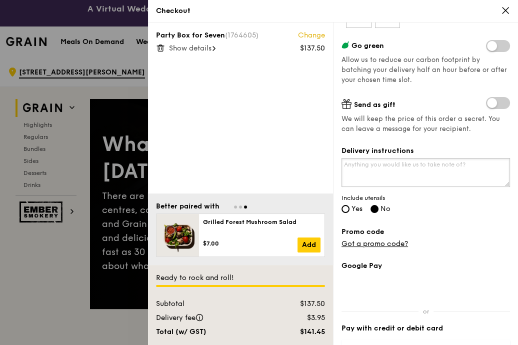
scroll to position [187, 0]
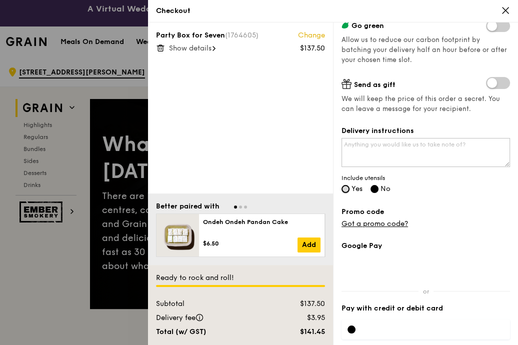
click at [346, 187] on input "Yes" at bounding box center [345, 189] width 8 height 8
radio input "true"
radio input "false"
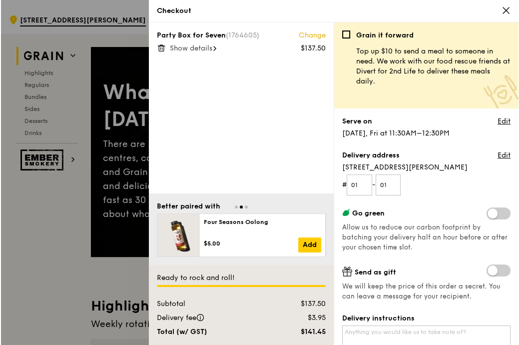
scroll to position [0, 0]
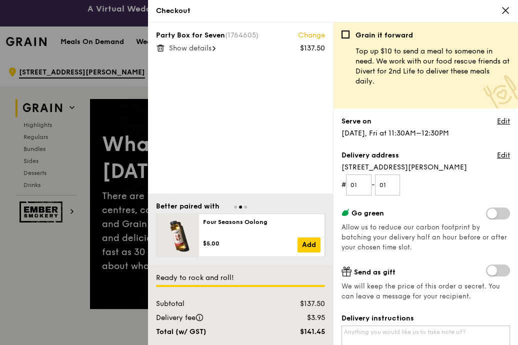
click at [204, 45] on span "Show details" at bounding box center [190, 48] width 42 height 8
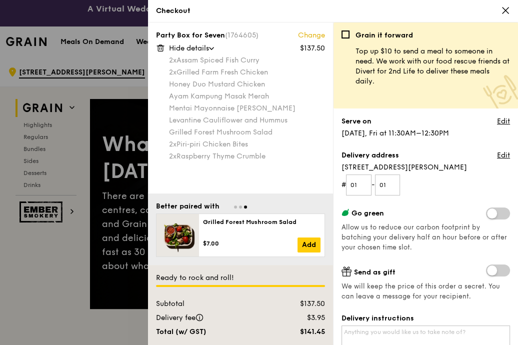
click at [313, 37] on link "Change" at bounding box center [311, 35] width 27 height 10
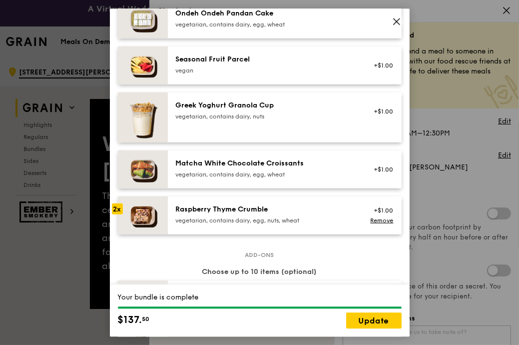
scroll to position [811, 0]
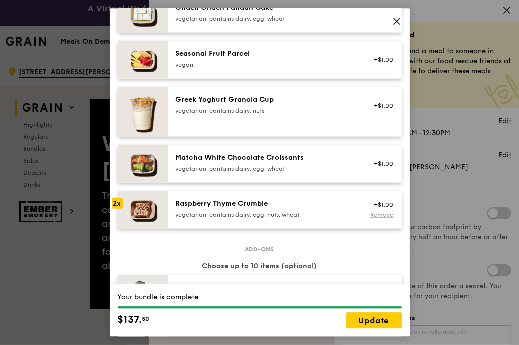
click at [373, 214] on link "Remove" at bounding box center [381, 214] width 23 height 7
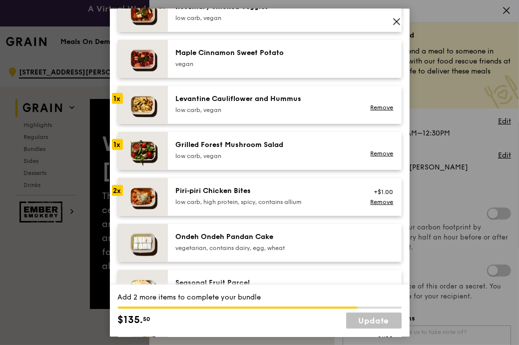
scroll to position [562, 0]
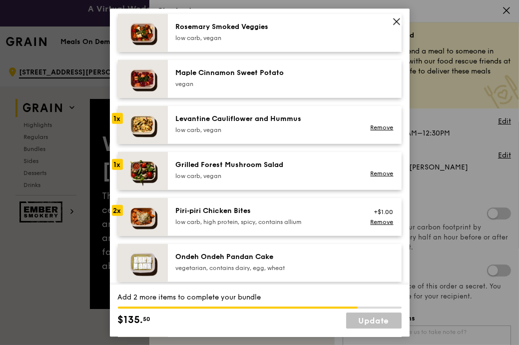
click at [258, 41] on div "low carb, vegan" at bounding box center [265, 38] width 179 height 8
click at [257, 69] on div "Maple Cinnamon Sweet Potato" at bounding box center [265, 73] width 179 height 10
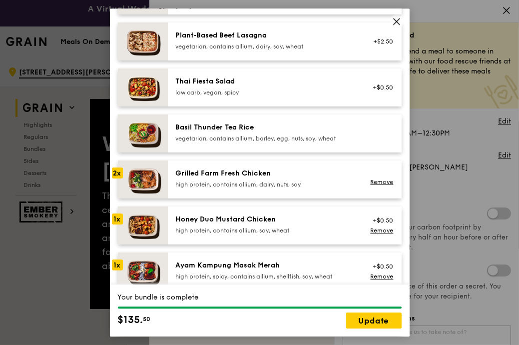
scroll to position [124, 0]
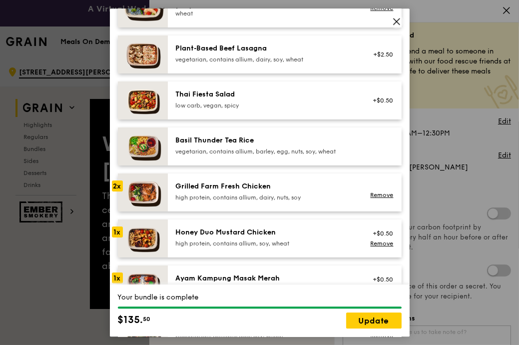
click at [288, 103] on div "low carb, vegan, spicy" at bounding box center [265, 105] width 179 height 8
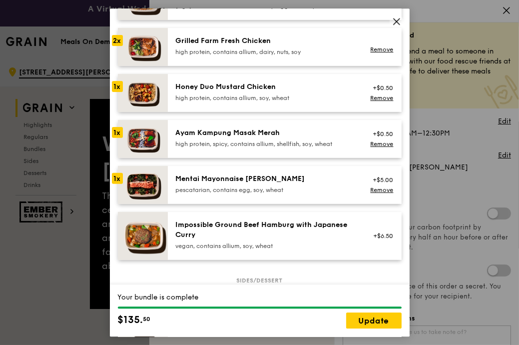
scroll to position [375, 0]
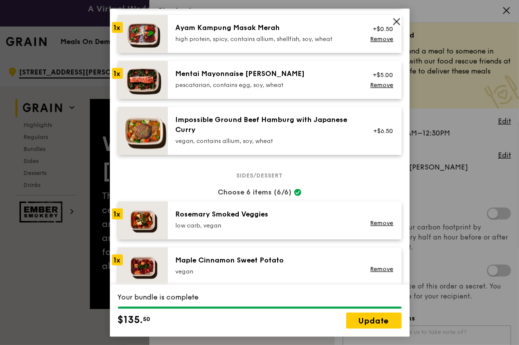
click at [209, 215] on div "Rosemary Smoked Veggies" at bounding box center [265, 214] width 179 height 10
click at [381, 222] on link "Remove" at bounding box center [381, 222] width 23 height 7
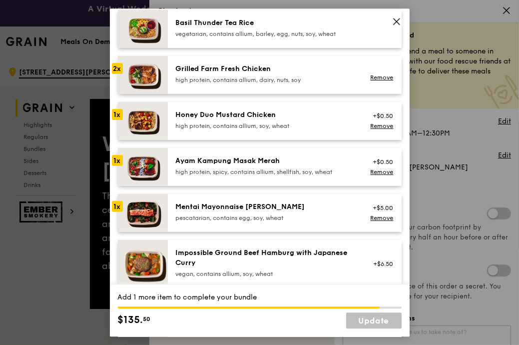
scroll to position [124, 0]
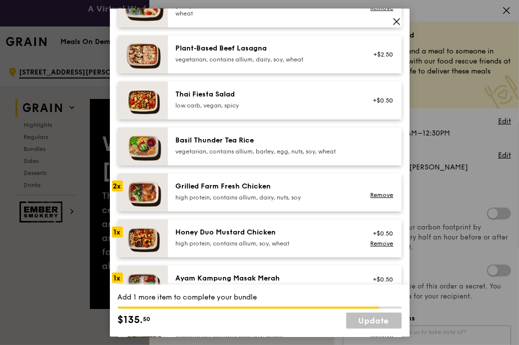
click at [209, 101] on div "low carb, vegan, spicy" at bounding box center [265, 105] width 179 height 8
click at [144, 97] on img at bounding box center [143, 100] width 50 height 38
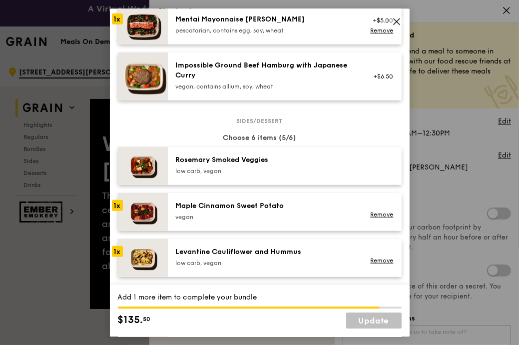
scroll to position [437, 0]
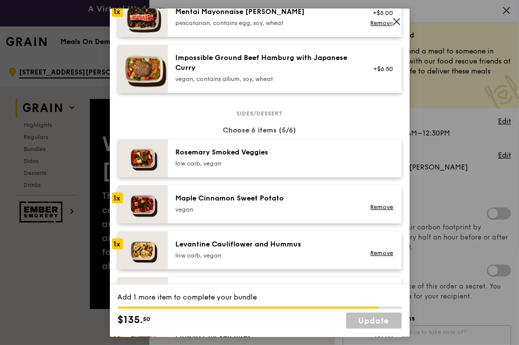
click at [291, 148] on div "Rosemary Smoked Veggies" at bounding box center [265, 152] width 179 height 10
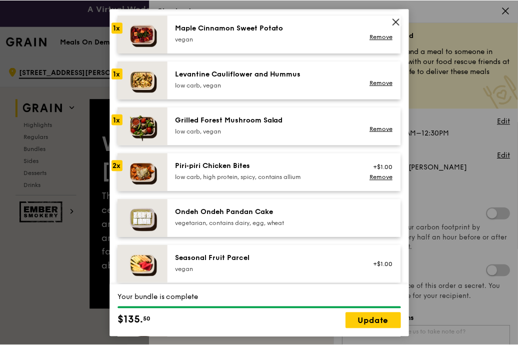
scroll to position [625, 0]
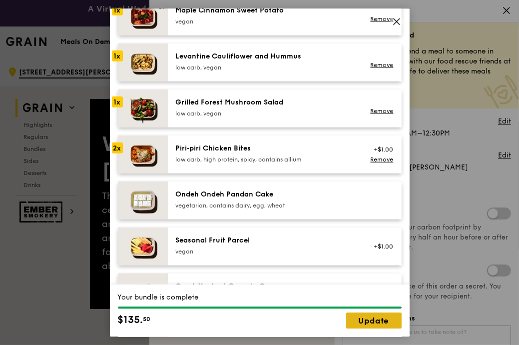
click at [358, 316] on link "Update" at bounding box center [373, 320] width 55 height 16
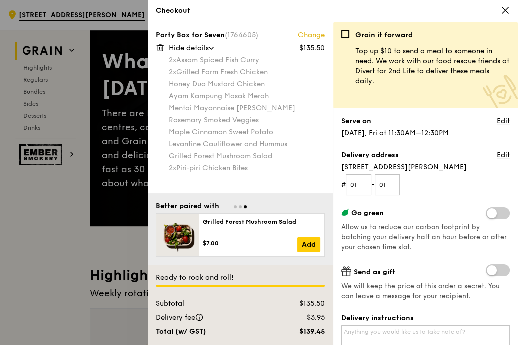
scroll to position [62, 0]
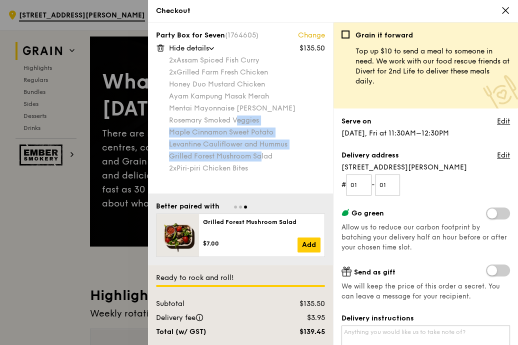
drag, startPoint x: 256, startPoint y: 122, endPoint x: 262, endPoint y: 154, distance: 32.6
click at [262, 154] on div "2x Assam Spiced Fish Curry 2x Grilled Farm Fresh Chicken Honey Duo Mustard Chic…" at bounding box center [247, 114] width 156 height 118
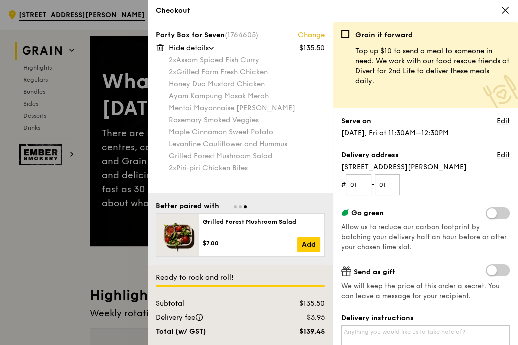
drag, startPoint x: 262, startPoint y: 154, endPoint x: 264, endPoint y: 168, distance: 14.6
click at [263, 168] on div "2x Piri‑piri Chicken Bites" at bounding box center [247, 168] width 156 height 10
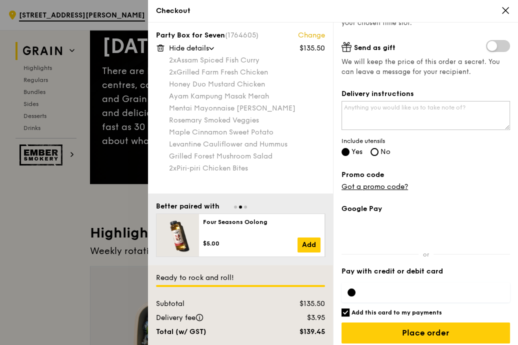
scroll to position [229, 0]
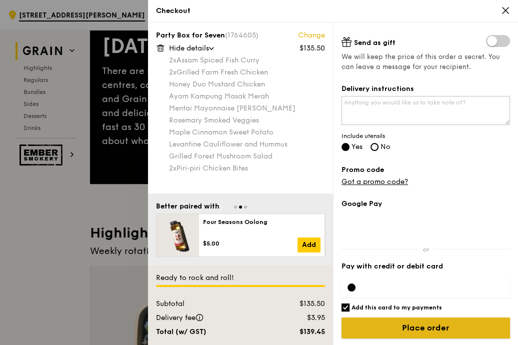
click at [436, 328] on input "Place order" at bounding box center [425, 327] width 168 height 21
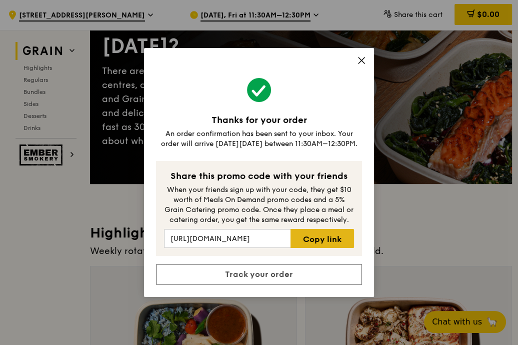
click at [306, 239] on link "Copy link" at bounding box center [321, 238] width 63 height 19
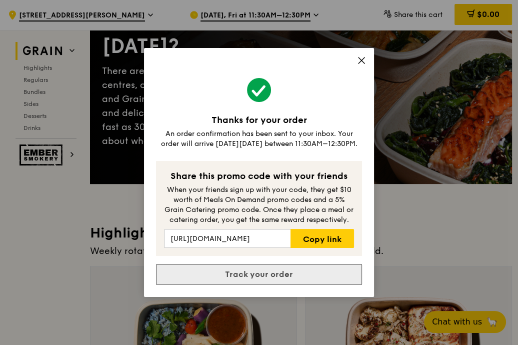
click at [274, 272] on link "Track your order" at bounding box center [259, 274] width 206 height 21
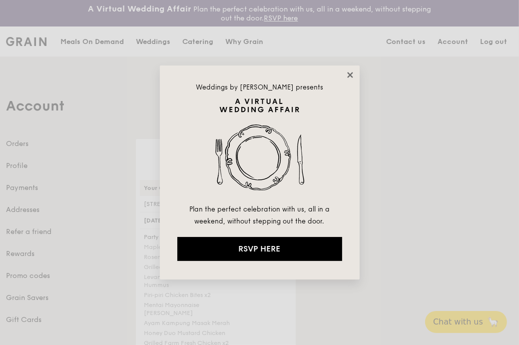
click at [353, 74] on icon at bounding box center [350, 74] width 9 height 9
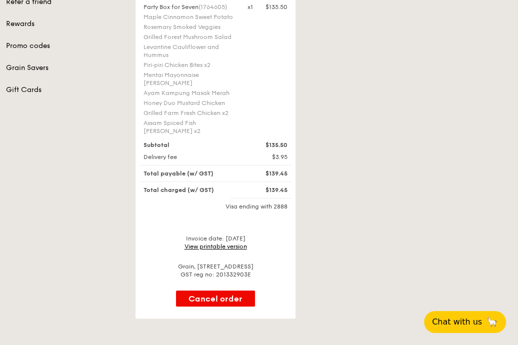
scroll to position [249, 0]
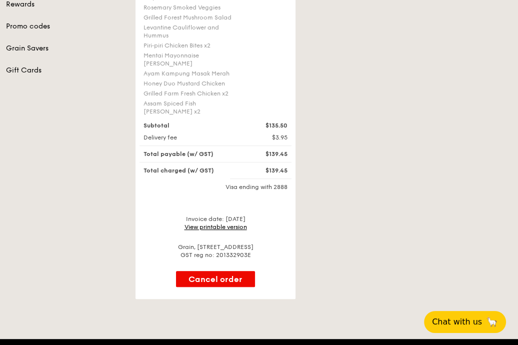
click at [234, 223] on link "View printable version" at bounding box center [215, 226] width 62 height 7
